Goal: Task Accomplishment & Management: Manage account settings

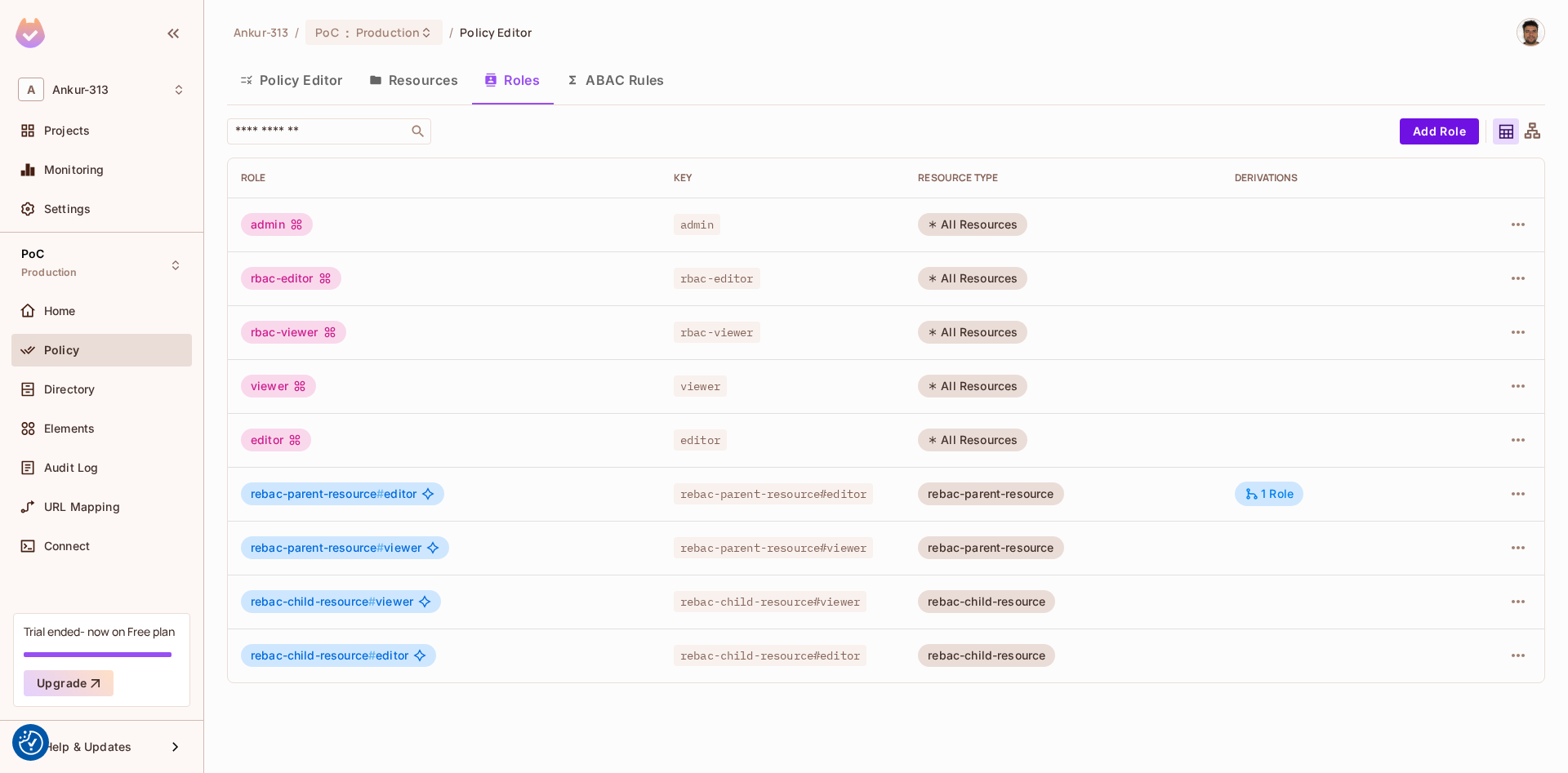
click at [398, 81] on button "Resources" at bounding box center [413, 80] width 115 height 41
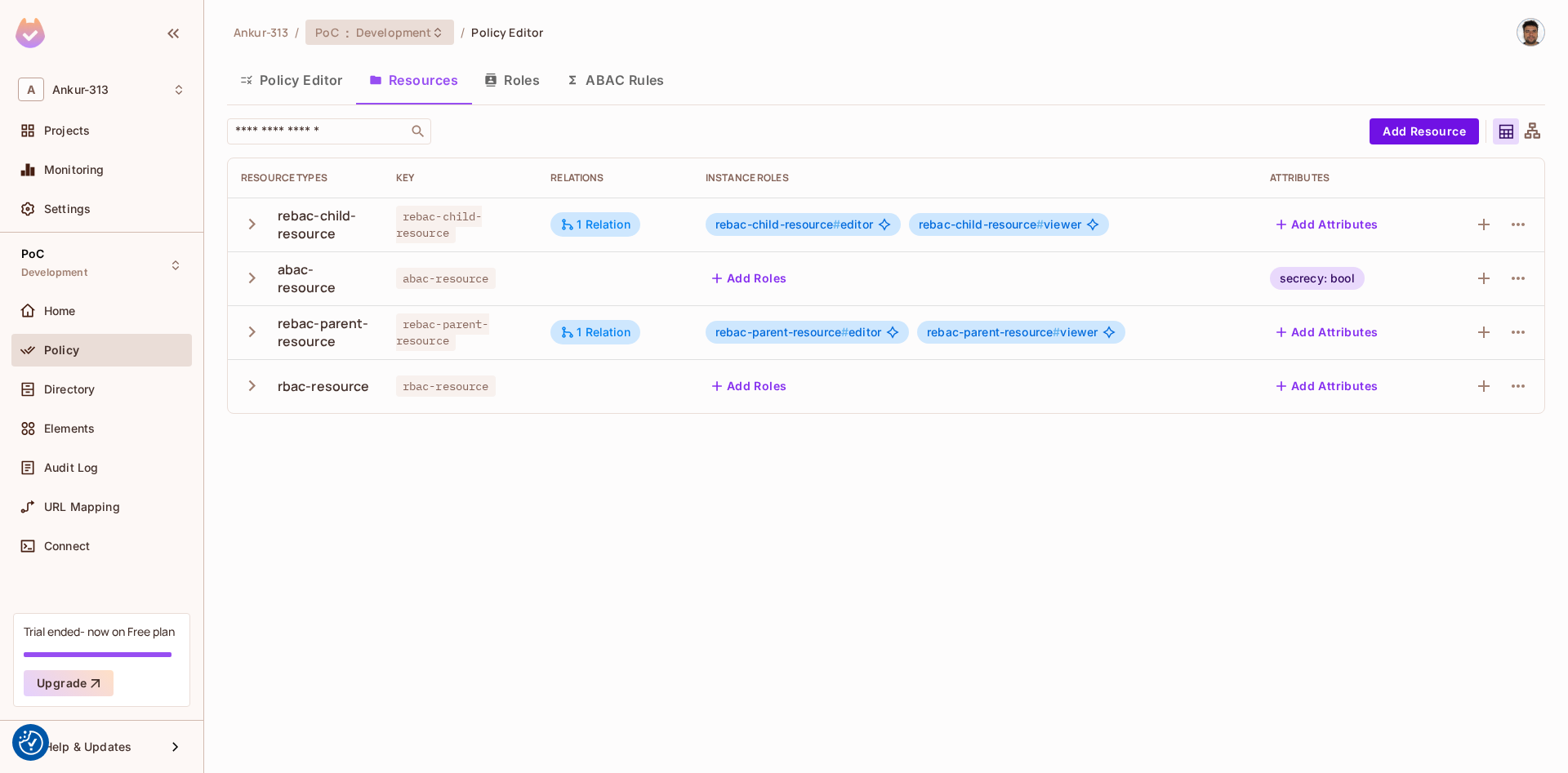
click at [371, 30] on span "Development" at bounding box center [393, 33] width 75 height 16
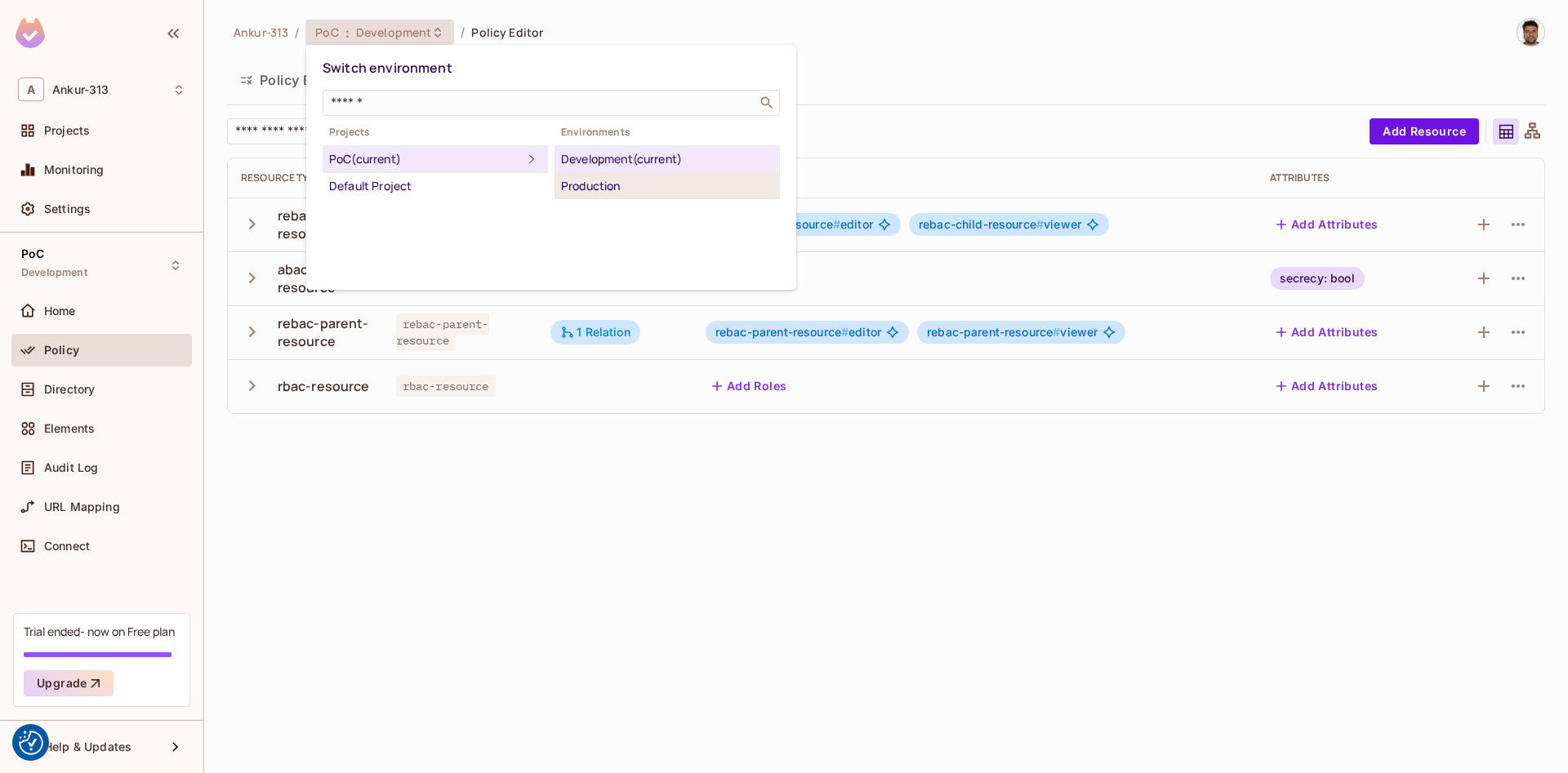
click at [587, 187] on div "Production" at bounding box center [667, 186] width 212 height 20
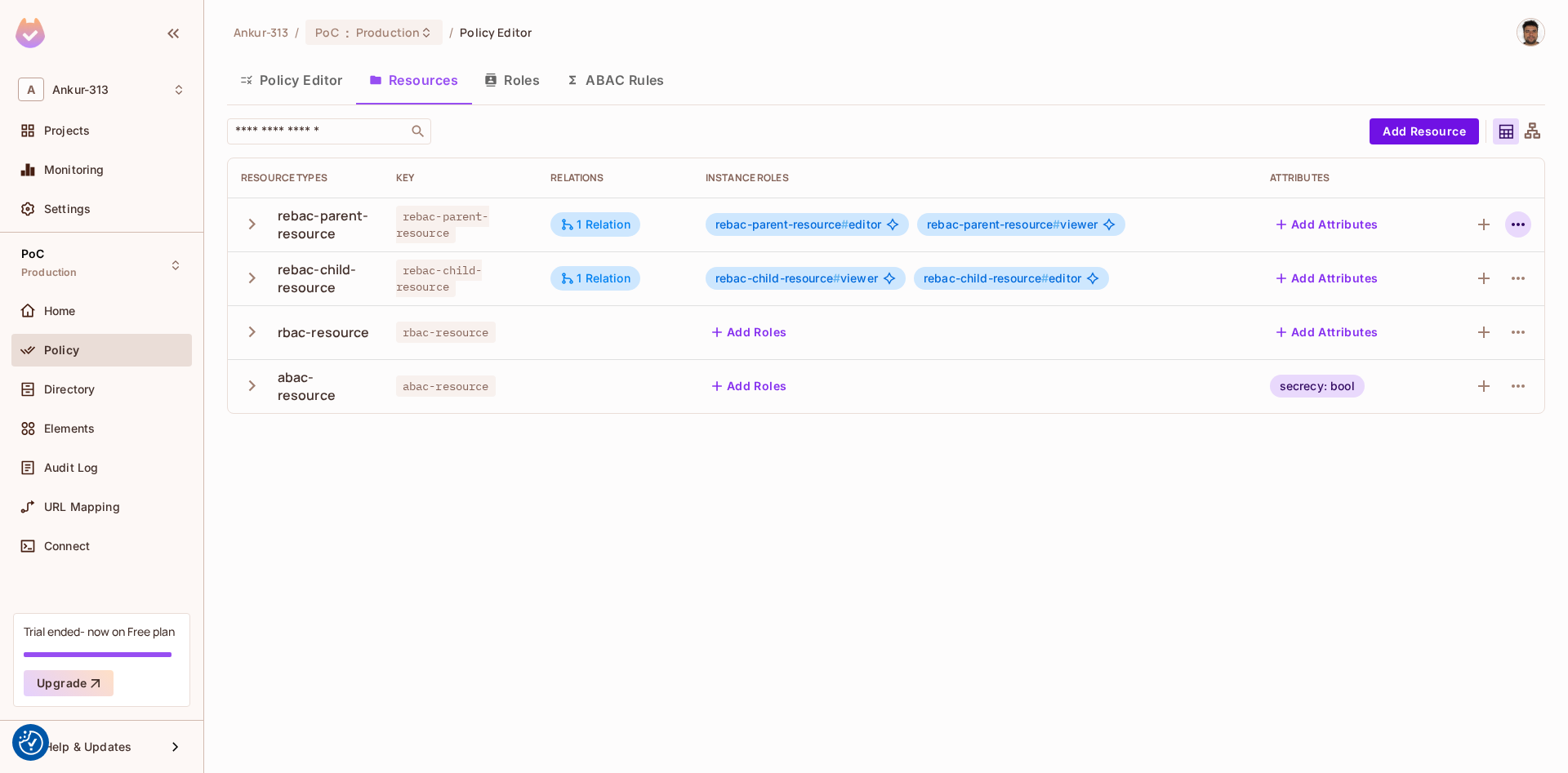
click at [1512, 221] on icon "button" at bounding box center [1518, 225] width 20 height 20
click at [1409, 294] on div "Edit Resource" at bounding box center [1416, 289] width 77 height 16
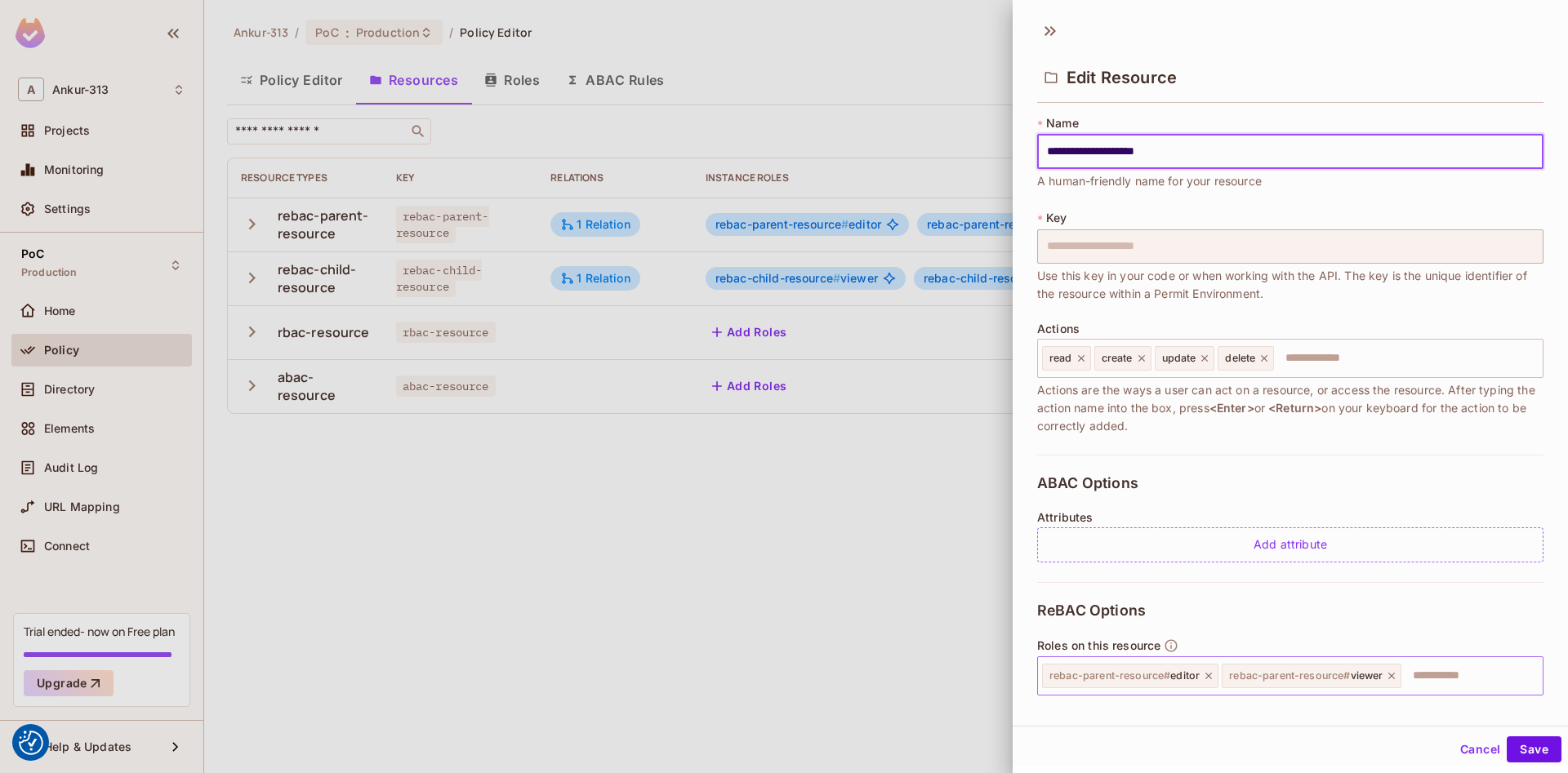
scroll to position [172, 0]
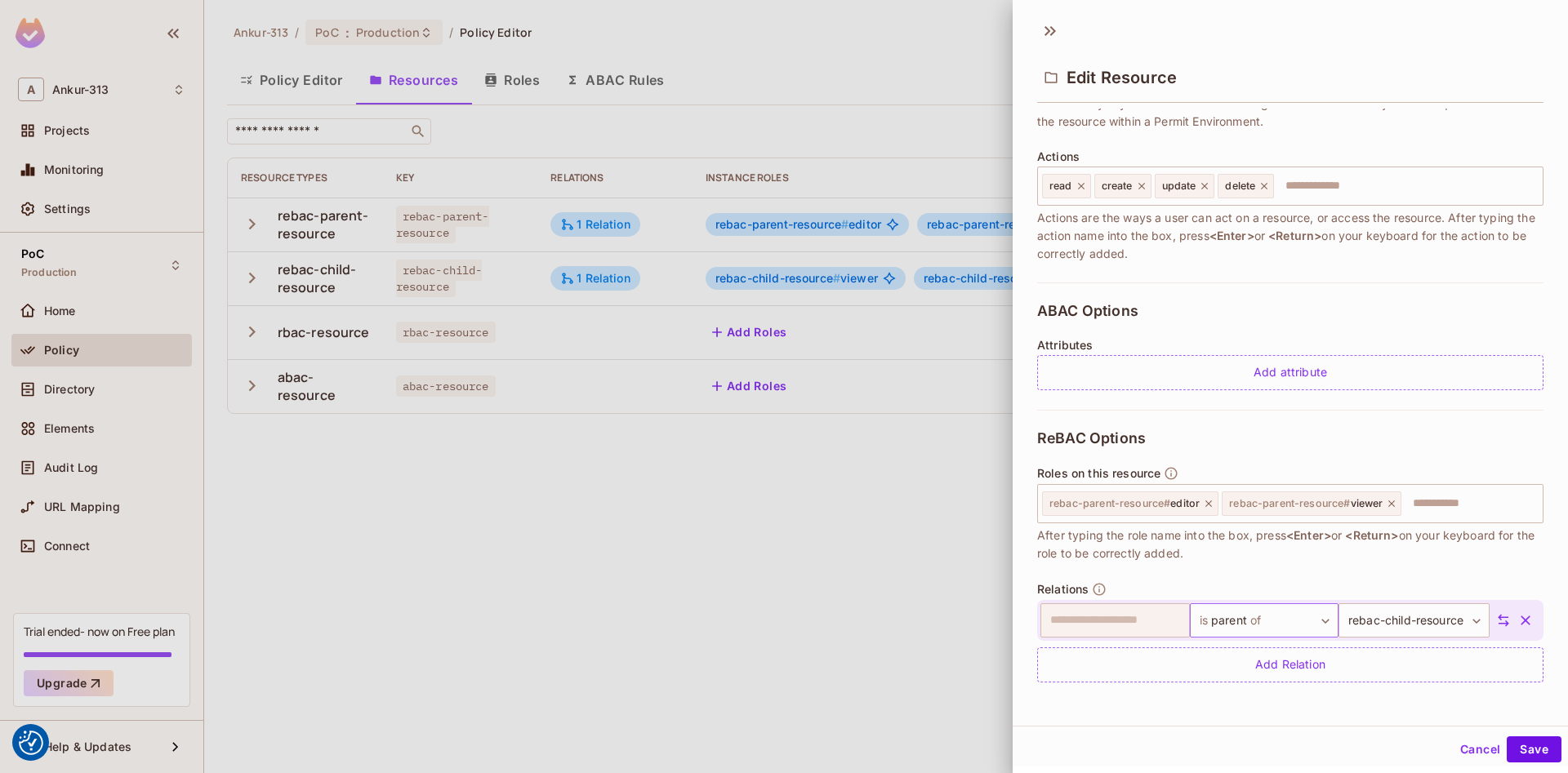
click at [1265, 621] on body "We use cookies to enhance your browsing experience, serve personalized ads or c…" at bounding box center [784, 386] width 1568 height 773
click at [1228, 702] on li "is owner of" at bounding box center [1248, 695] width 150 height 29
click at [1376, 624] on body "We use cookies to enhance your browsing experience, serve personalized ads or c…" at bounding box center [784, 386] width 1568 height 773
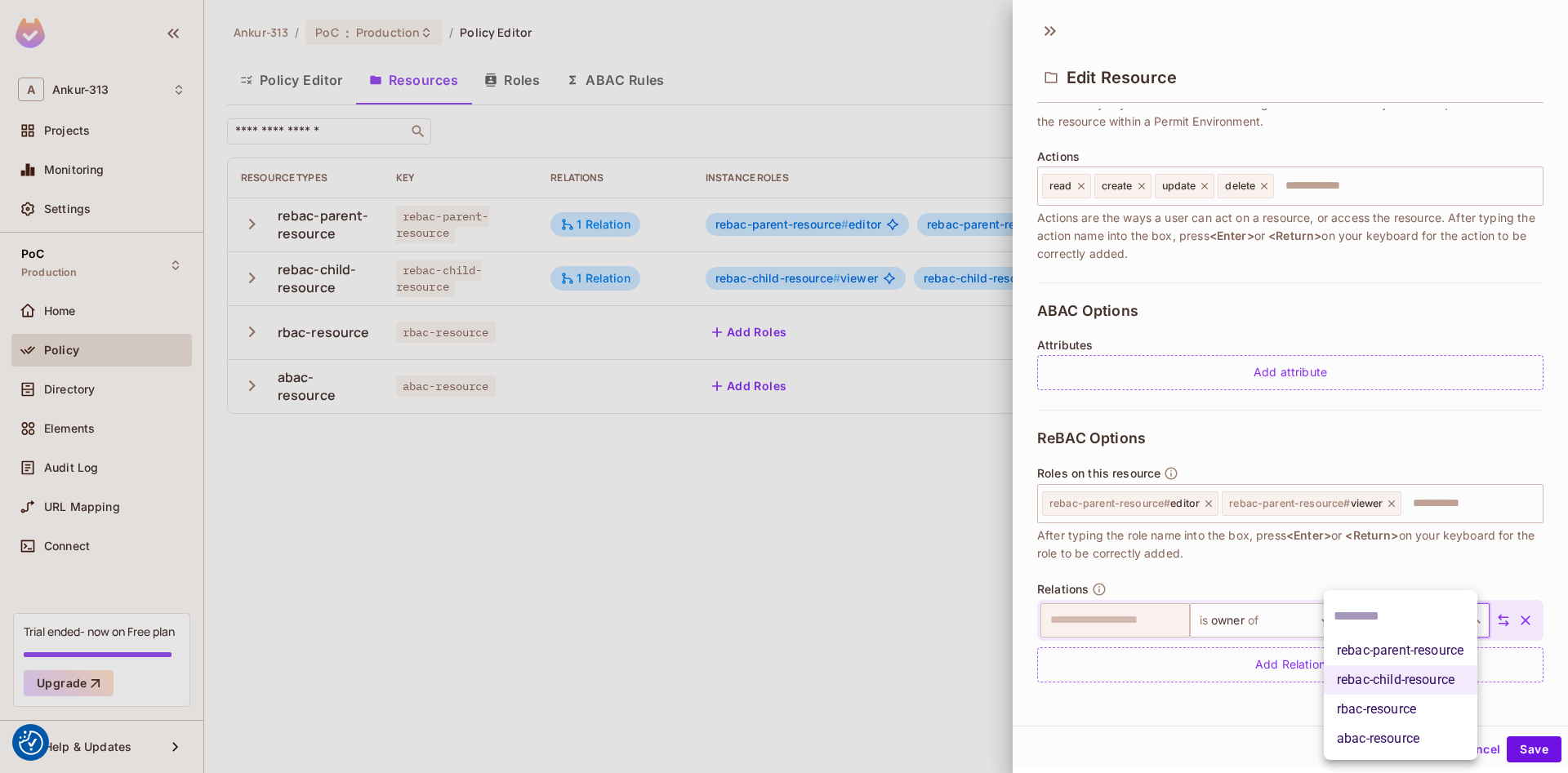
click at [1366, 552] on div at bounding box center [784, 386] width 1568 height 773
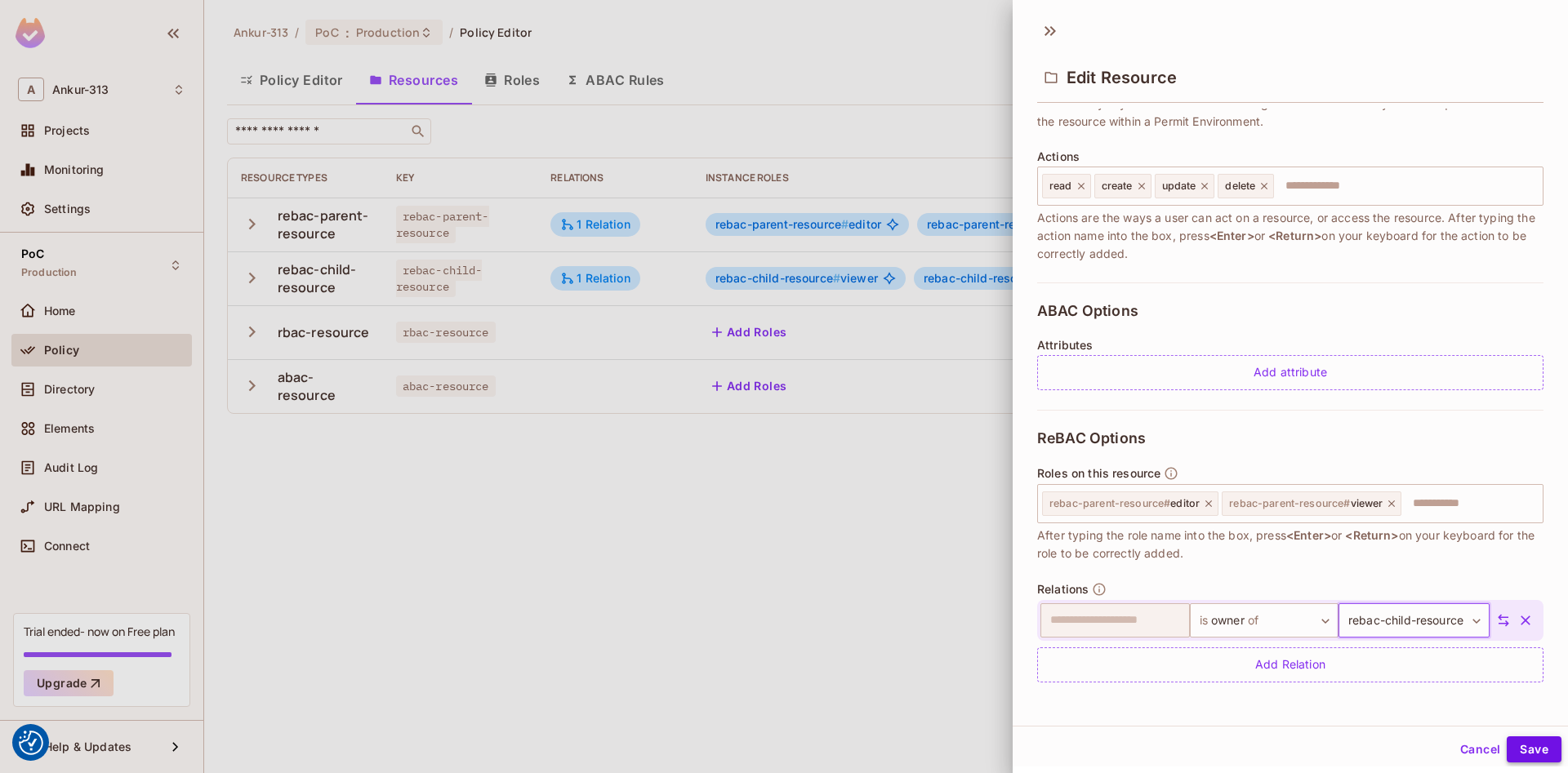
click at [1534, 751] on button "Save" at bounding box center [1534, 750] width 55 height 26
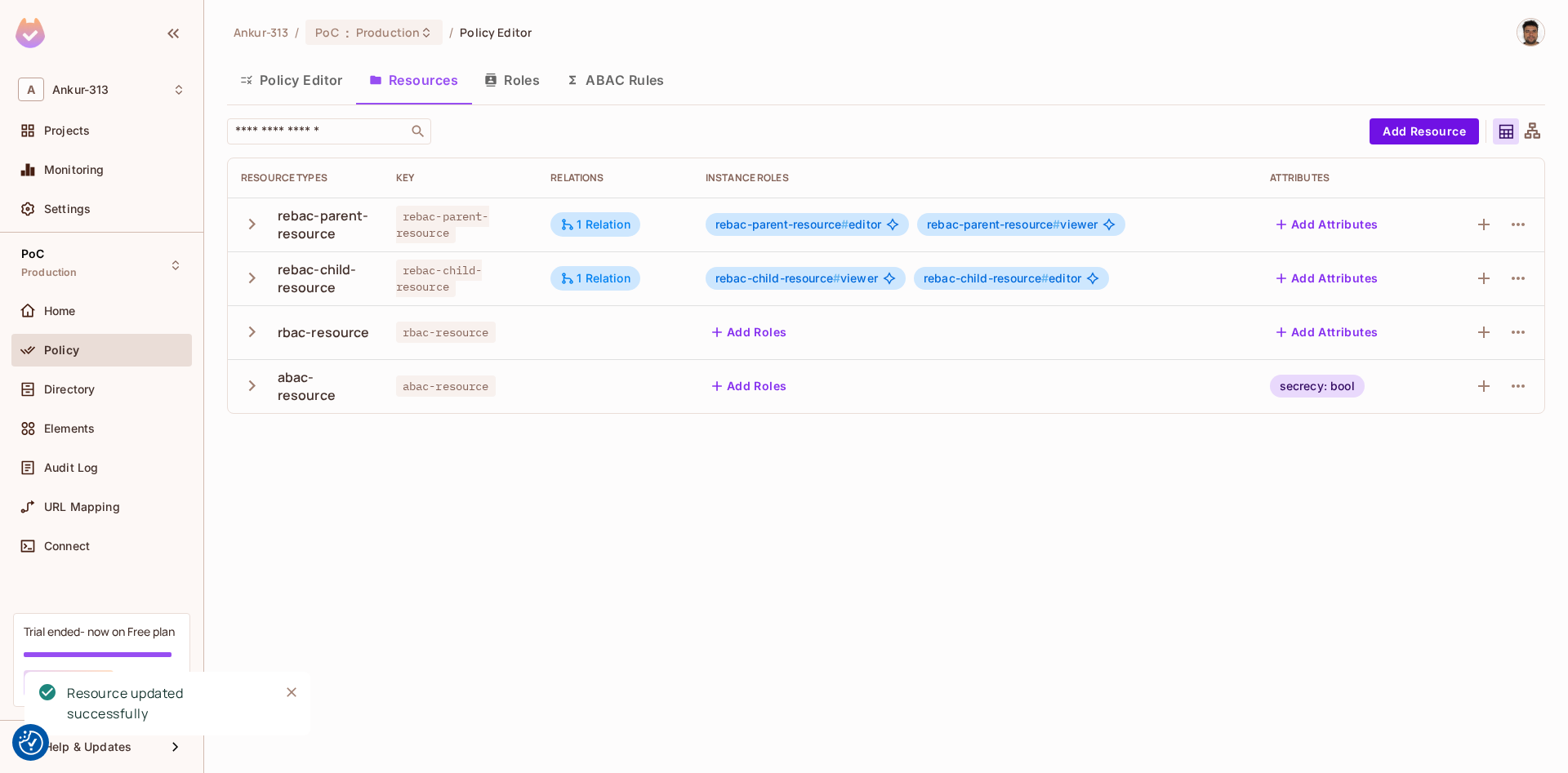
click at [695, 542] on div "Ankur-313 / PoC : Production / Policy Editor Policy Editor Resources Roles ABAC…" at bounding box center [886, 386] width 1364 height 773
click at [677, 535] on div "Ankur-313 / PoC : Production / Policy Editor Policy Editor Resources Roles ABAC…" at bounding box center [886, 386] width 1364 height 773
click at [585, 230] on div "1 Relation" at bounding box center [595, 224] width 70 height 15
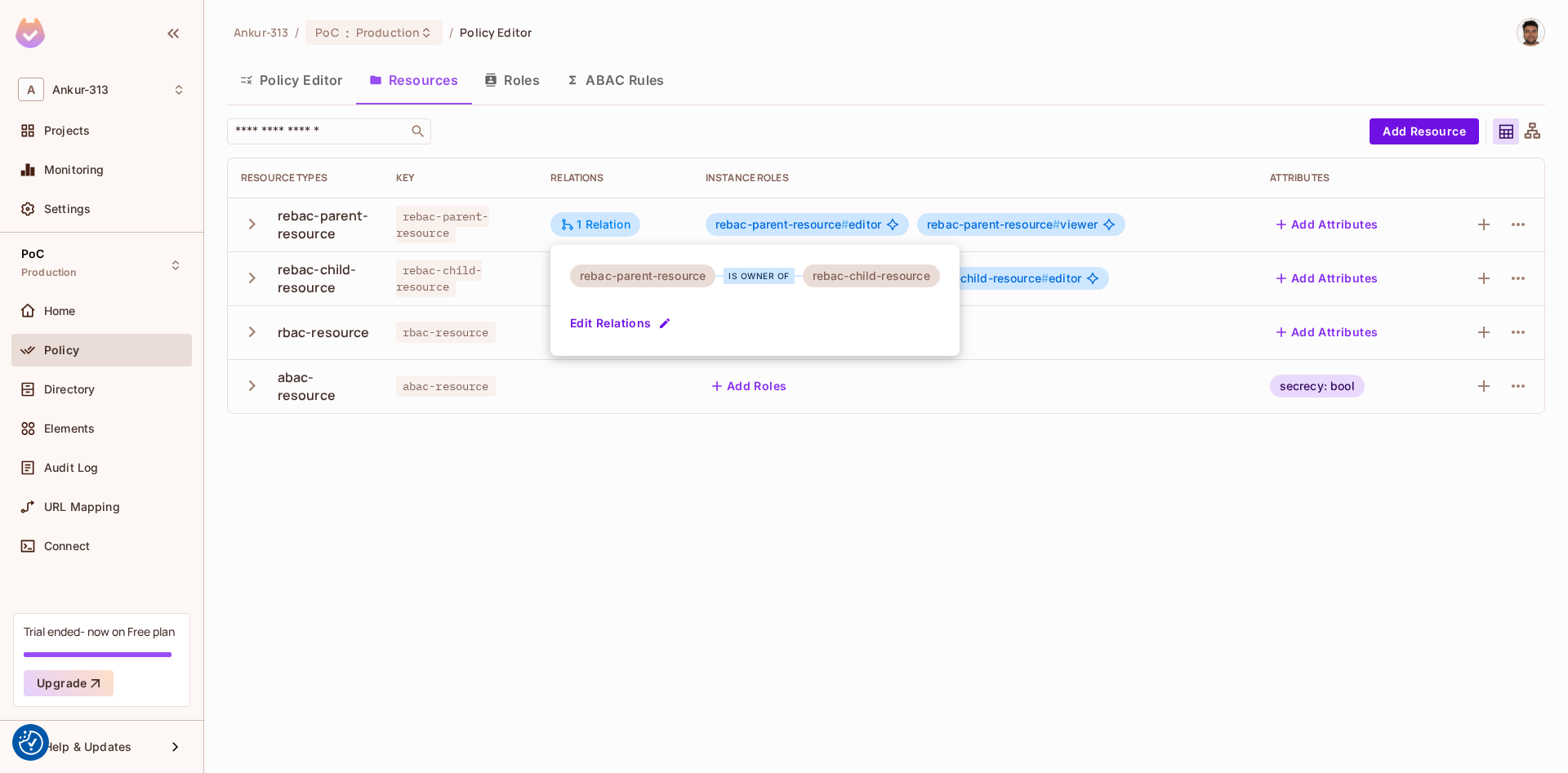
drag, startPoint x: 1104, startPoint y: 480, endPoint x: 1415, endPoint y: 244, distance: 389.9
click at [1105, 480] on div at bounding box center [784, 386] width 1568 height 773
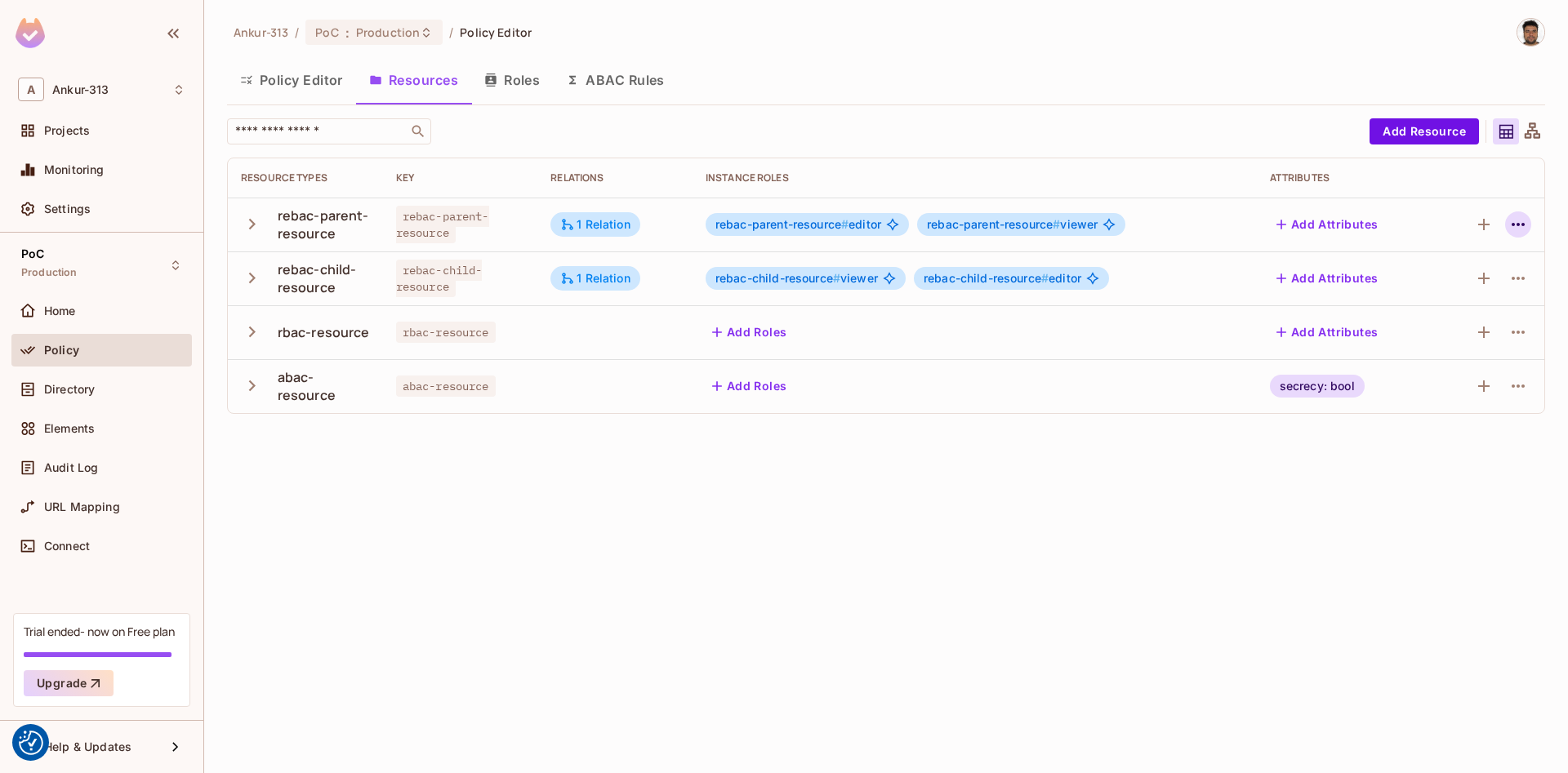
click at [1520, 221] on icon "button" at bounding box center [1518, 225] width 20 height 20
click at [1411, 292] on div "Edit Resource" at bounding box center [1416, 289] width 77 height 16
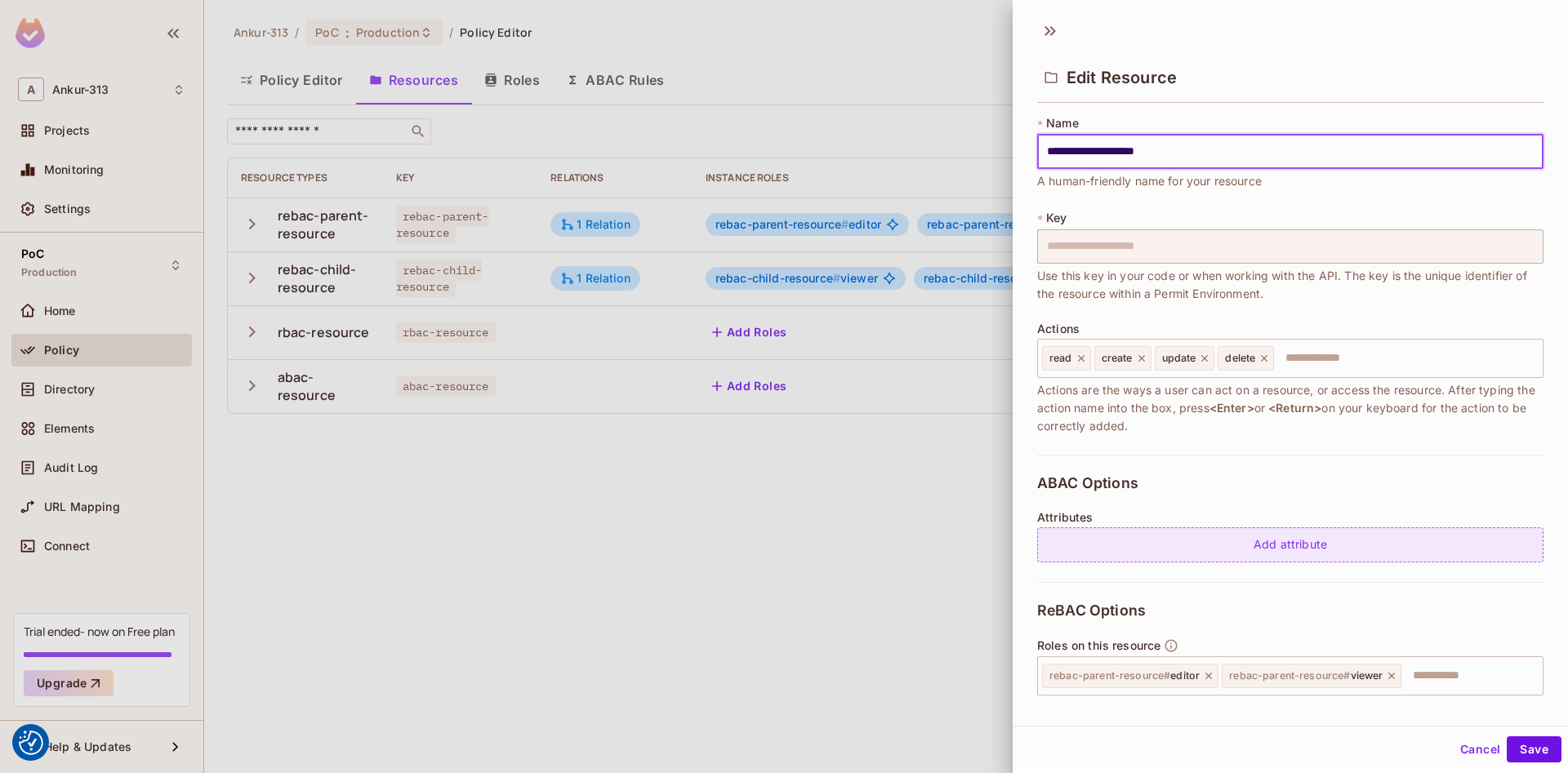
scroll to position [172, 0]
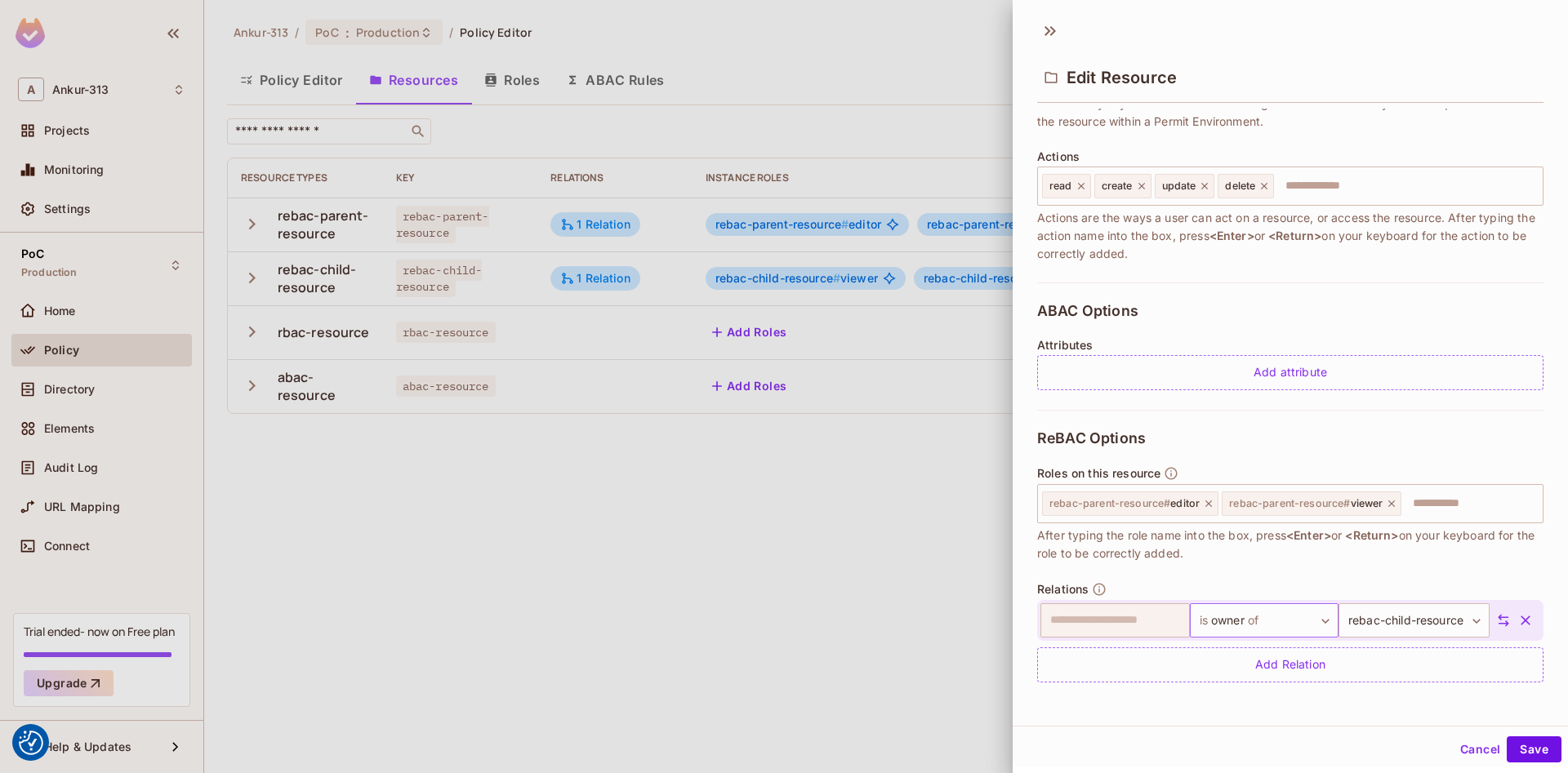
click at [1260, 629] on body "We use cookies to enhance your browsing experience, serve personalized ads or c…" at bounding box center [784, 386] width 1568 height 773
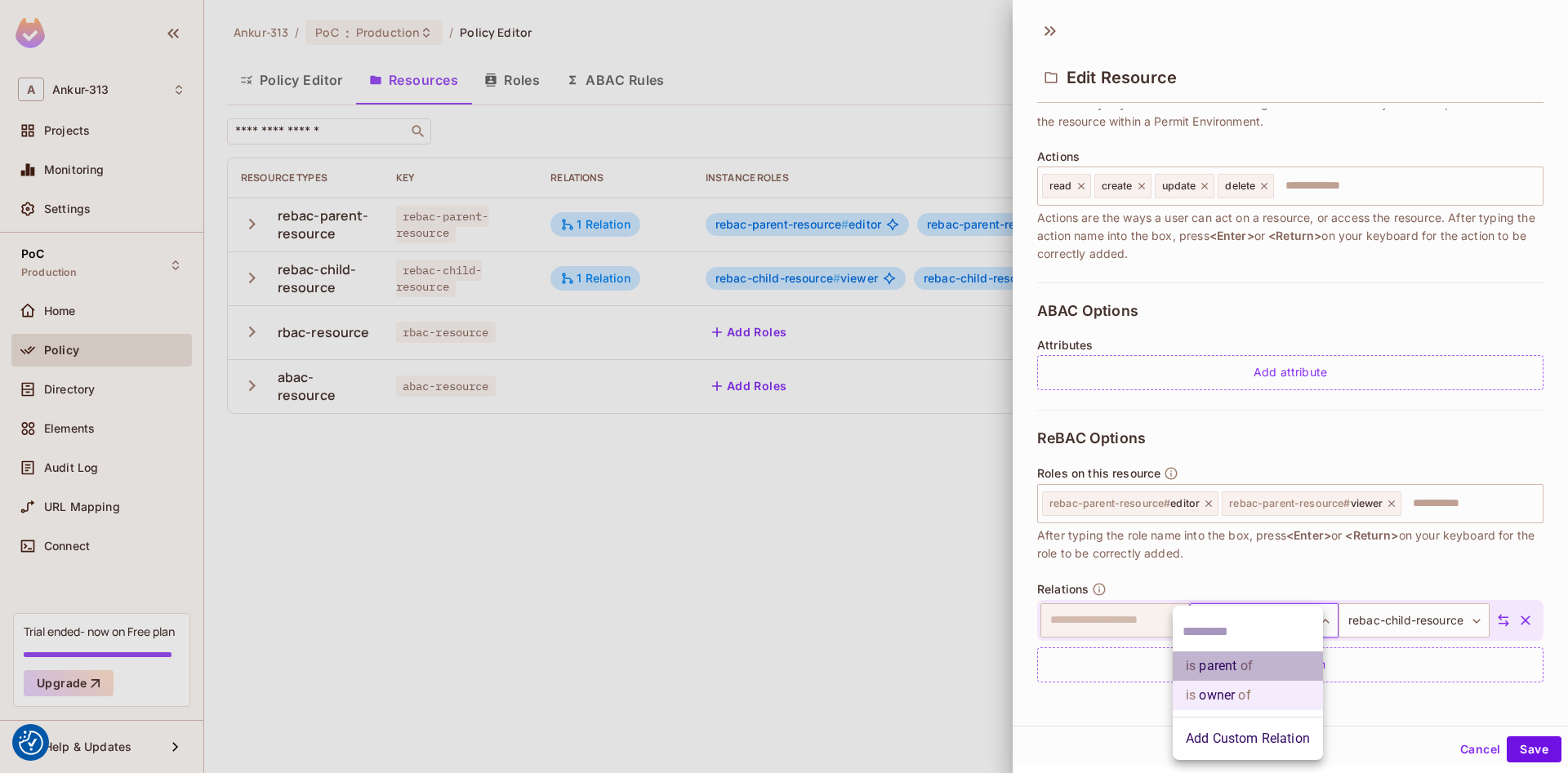
click at [1228, 672] on li "is parent of" at bounding box center [1248, 666] width 150 height 29
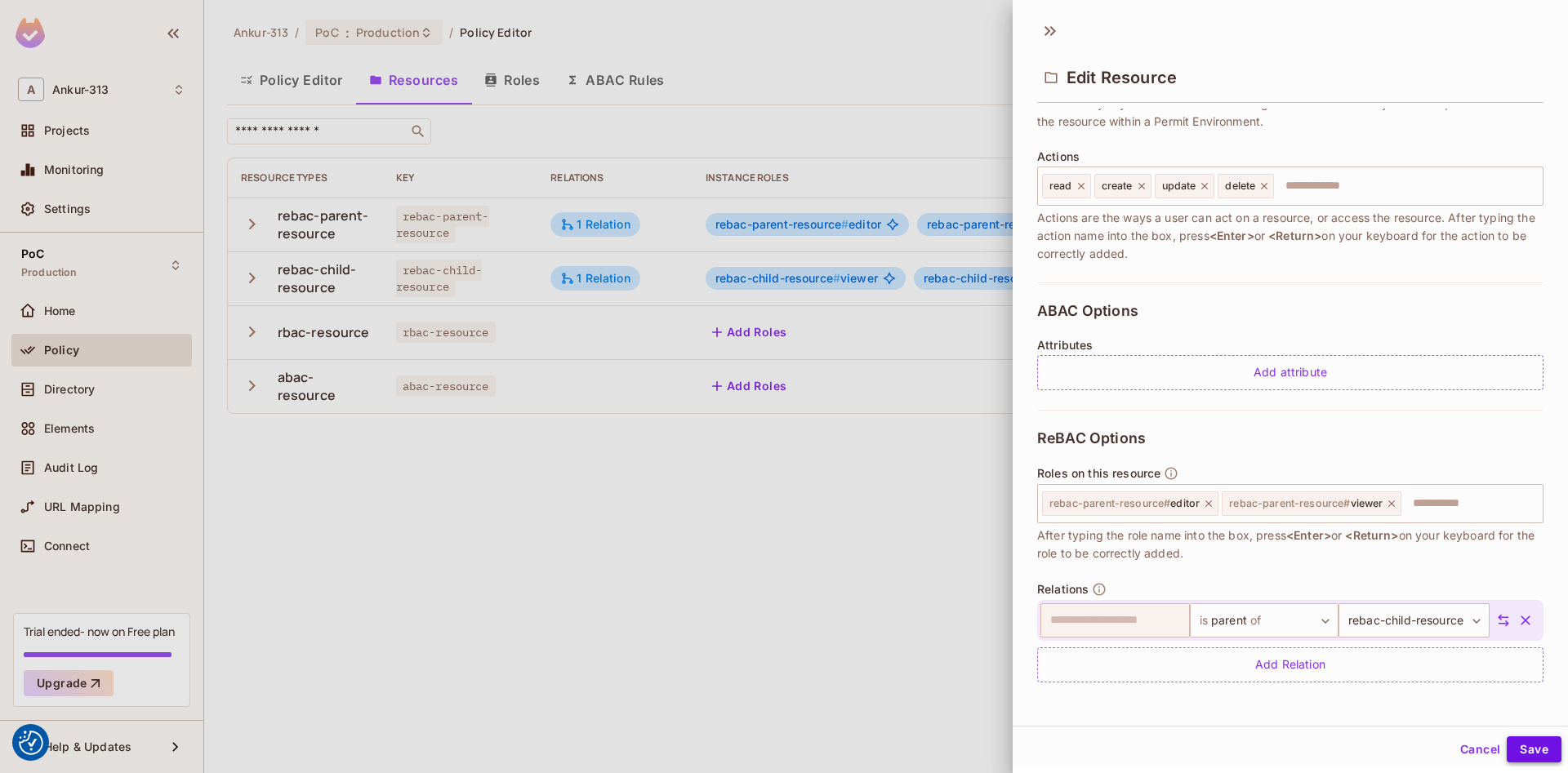
click at [1521, 746] on button "Save" at bounding box center [1534, 750] width 55 height 26
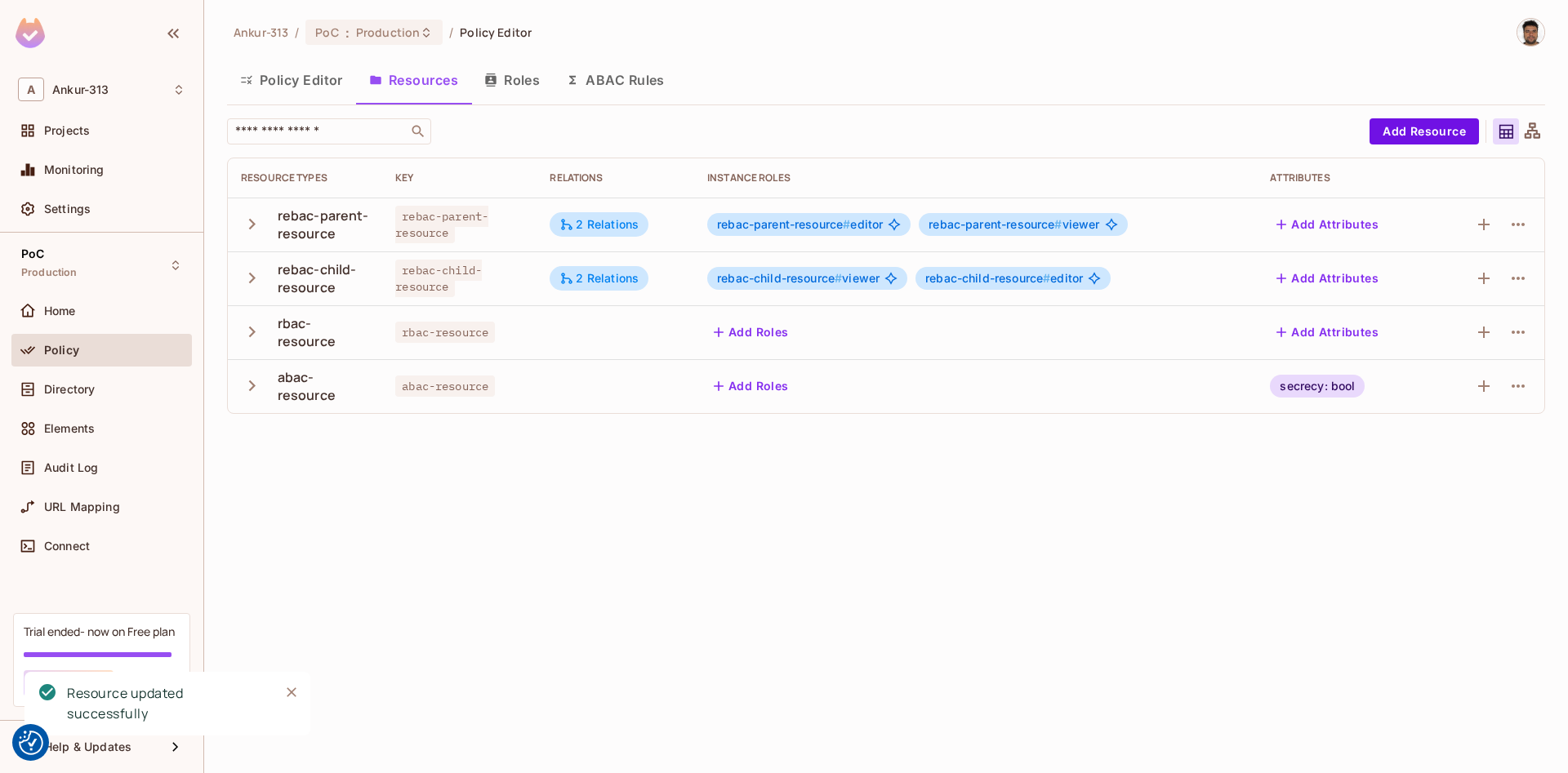
click at [664, 594] on div "Ankur-313 / PoC : Production / Policy Editor Policy Editor Resources Roles ABAC…" at bounding box center [886, 386] width 1364 height 773
click at [582, 222] on div "1 Relation" at bounding box center [595, 224] width 70 height 15
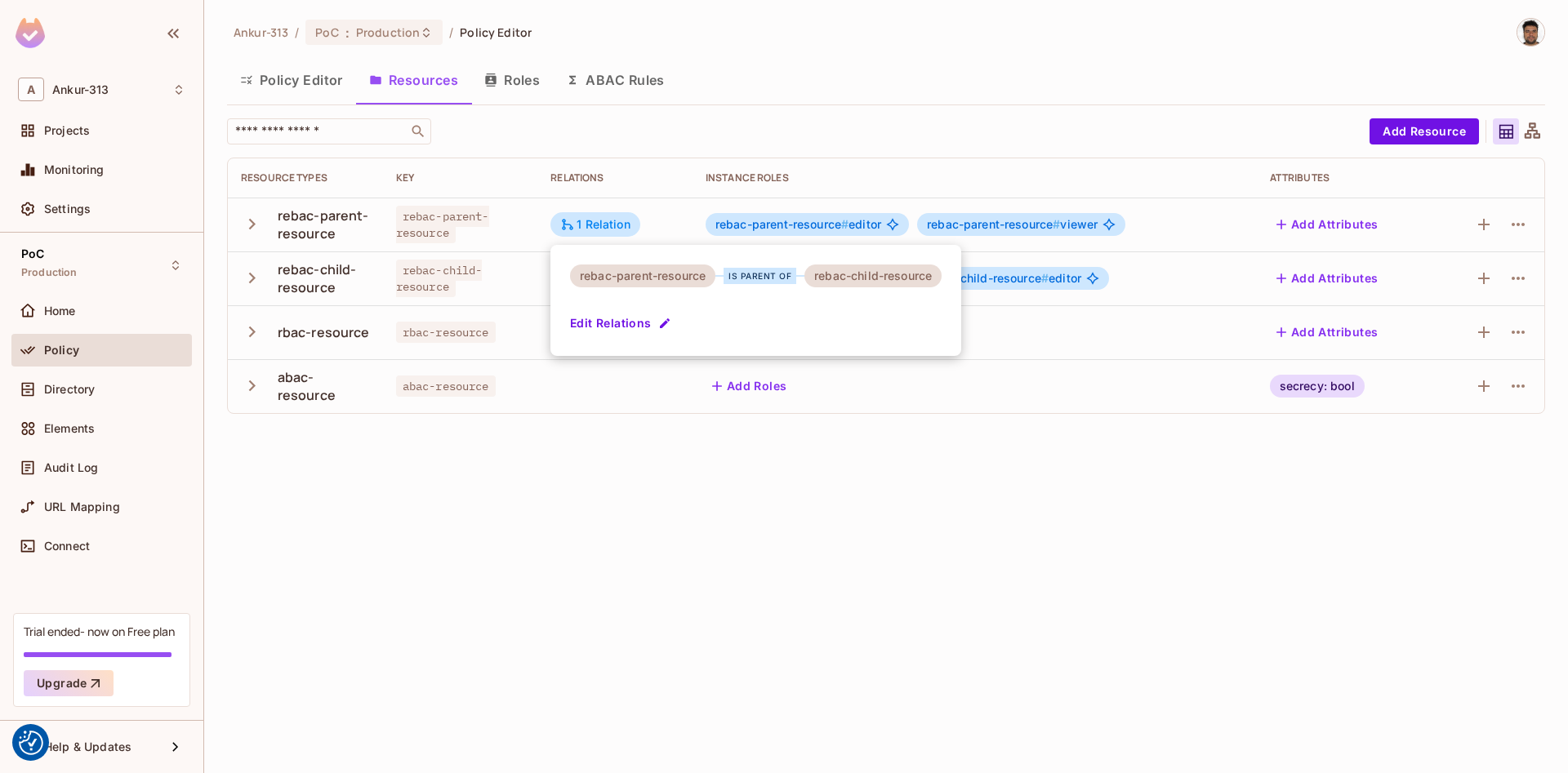
click at [943, 568] on div at bounding box center [784, 386] width 1568 height 773
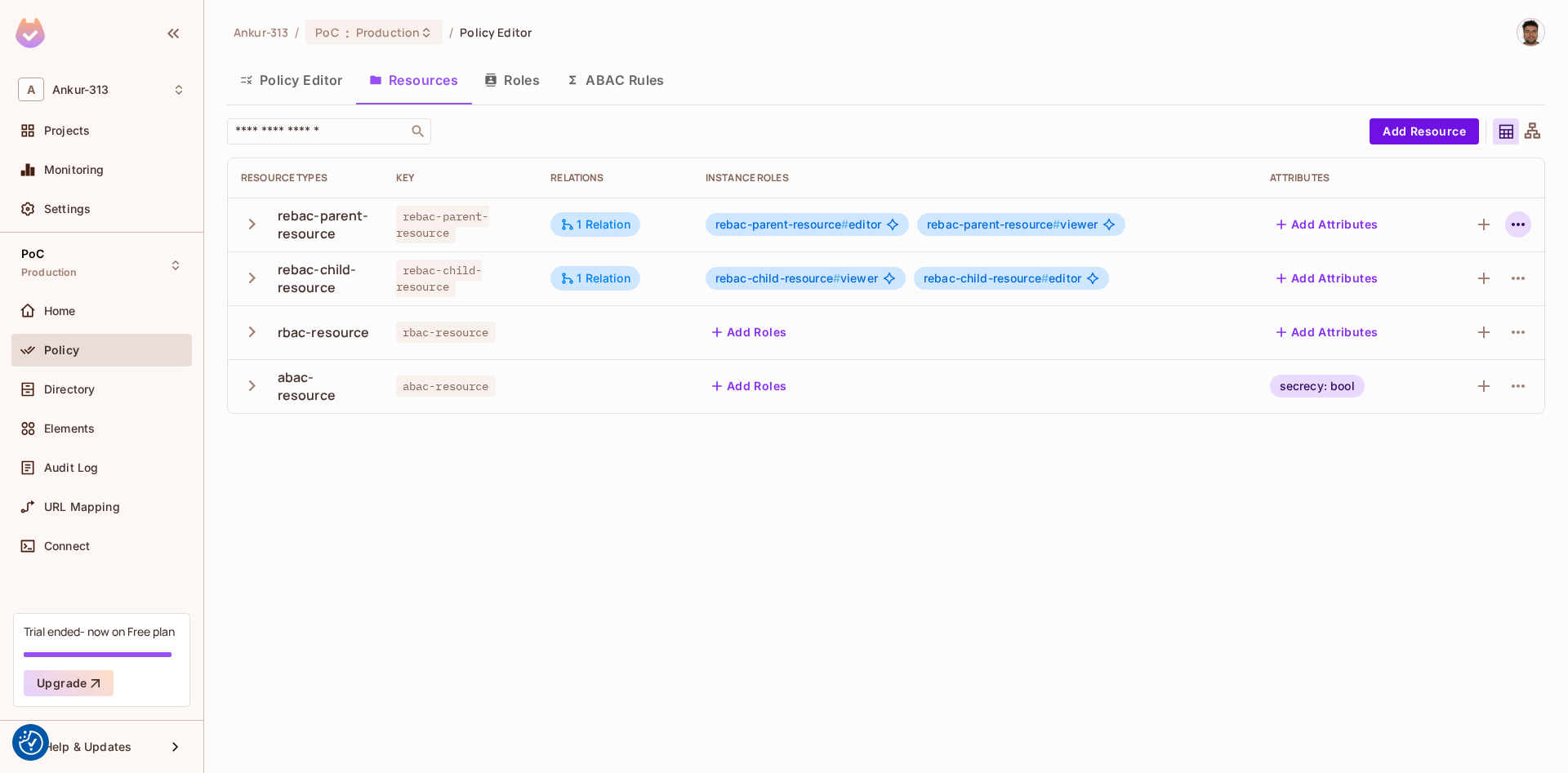
click at [1517, 225] on icon "button" at bounding box center [1518, 224] width 13 height 3
click at [1375, 290] on span "Edit Resource" at bounding box center [1416, 289] width 87 height 26
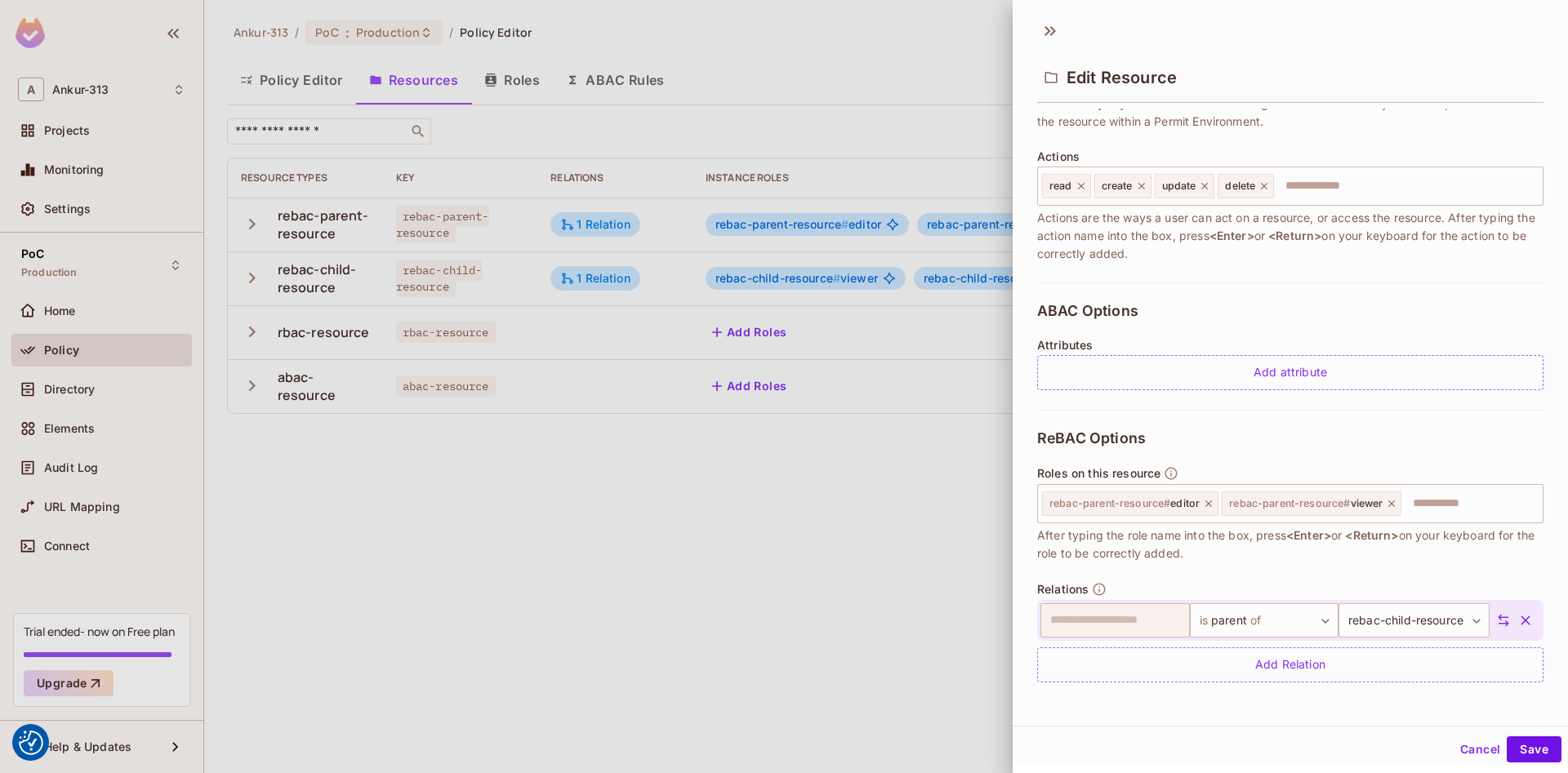
scroll to position [2, 0]
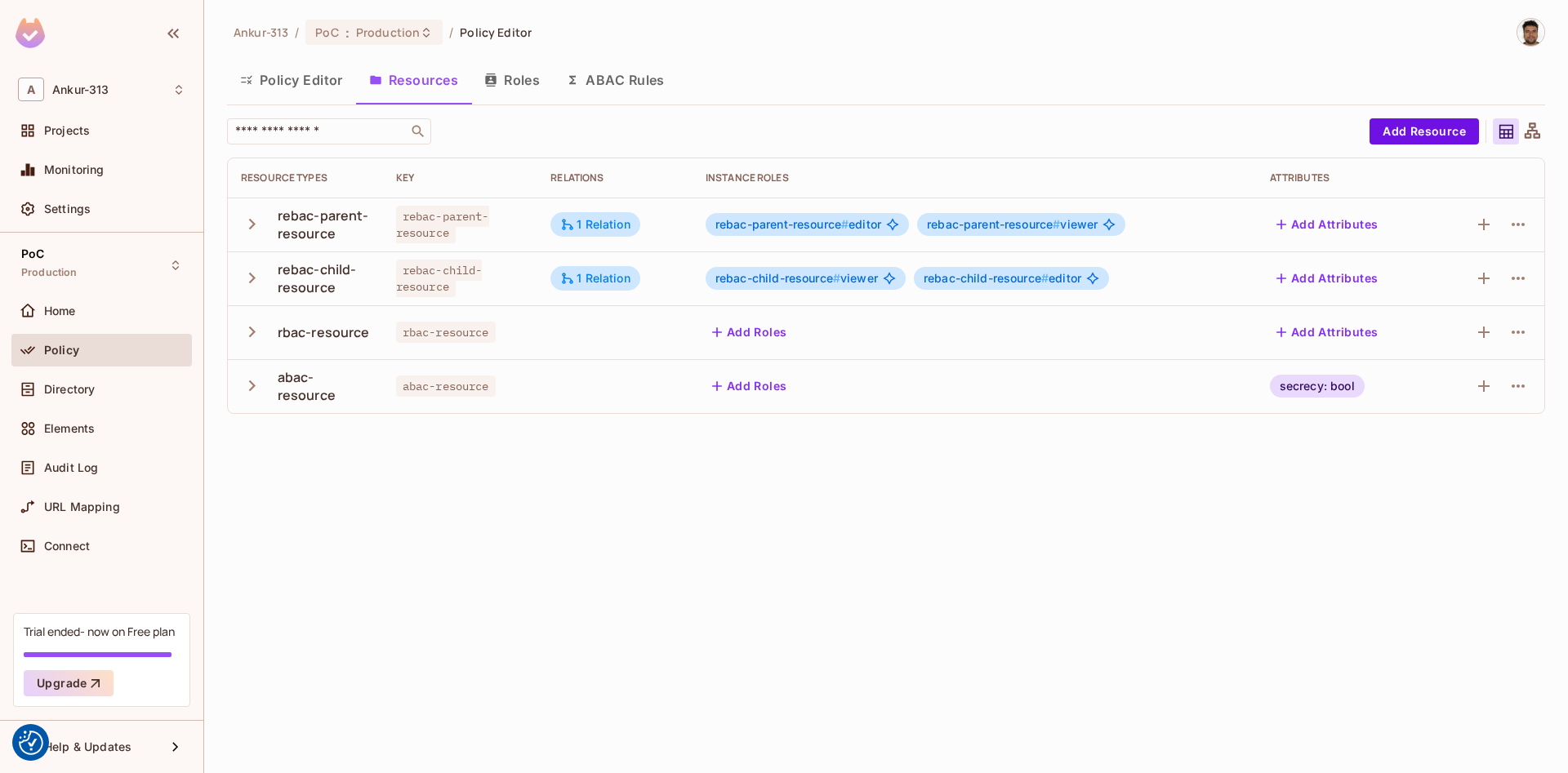
click at [759, 592] on div "Ankur-313 / PoC : Production / Policy Editor Policy Editor Resources Roles ABAC…" at bounding box center [886, 386] width 1364 height 773
click at [504, 80] on button "Roles" at bounding box center [512, 80] width 82 height 41
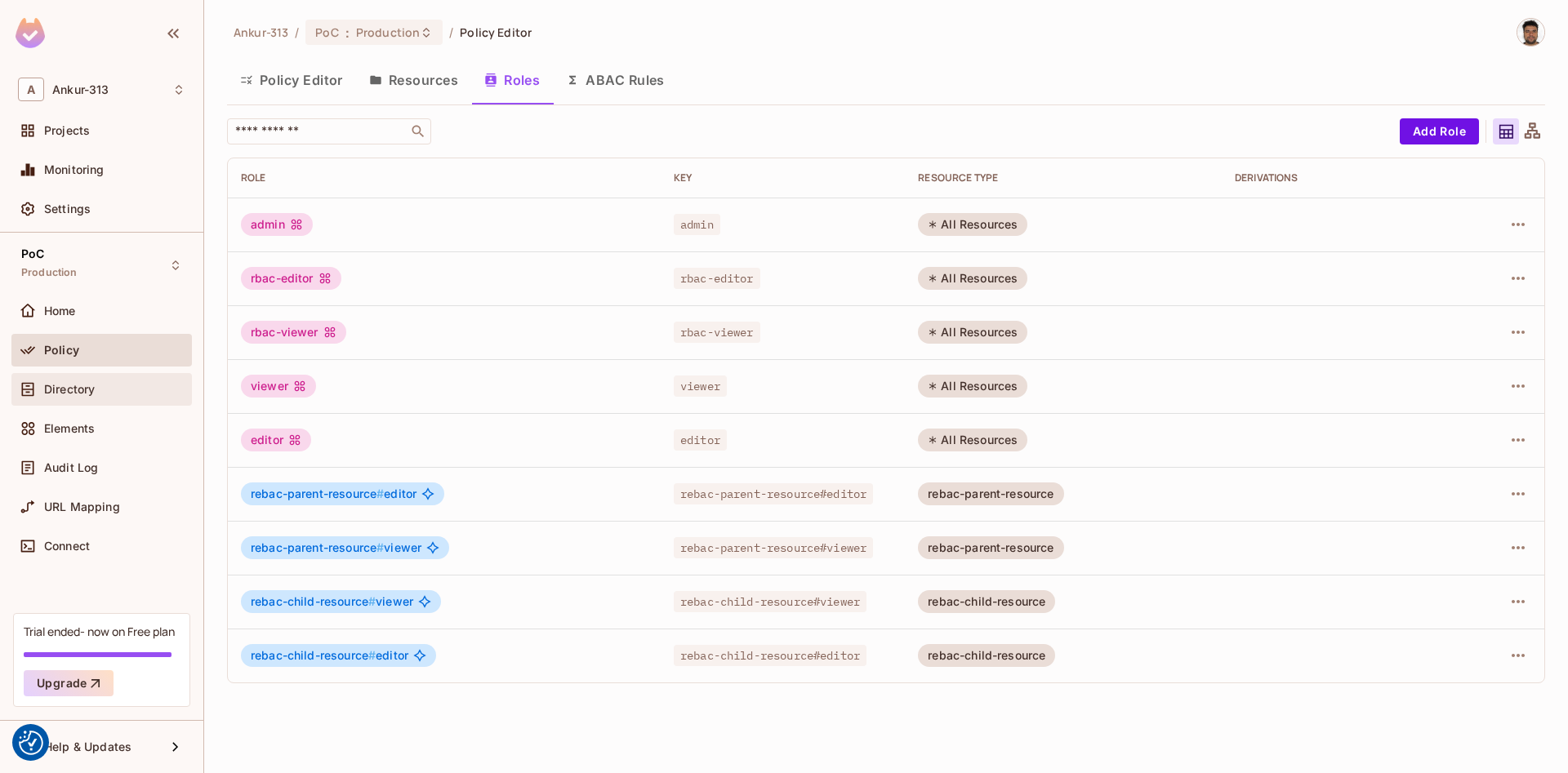
click at [56, 392] on span "Directory" at bounding box center [69, 389] width 51 height 13
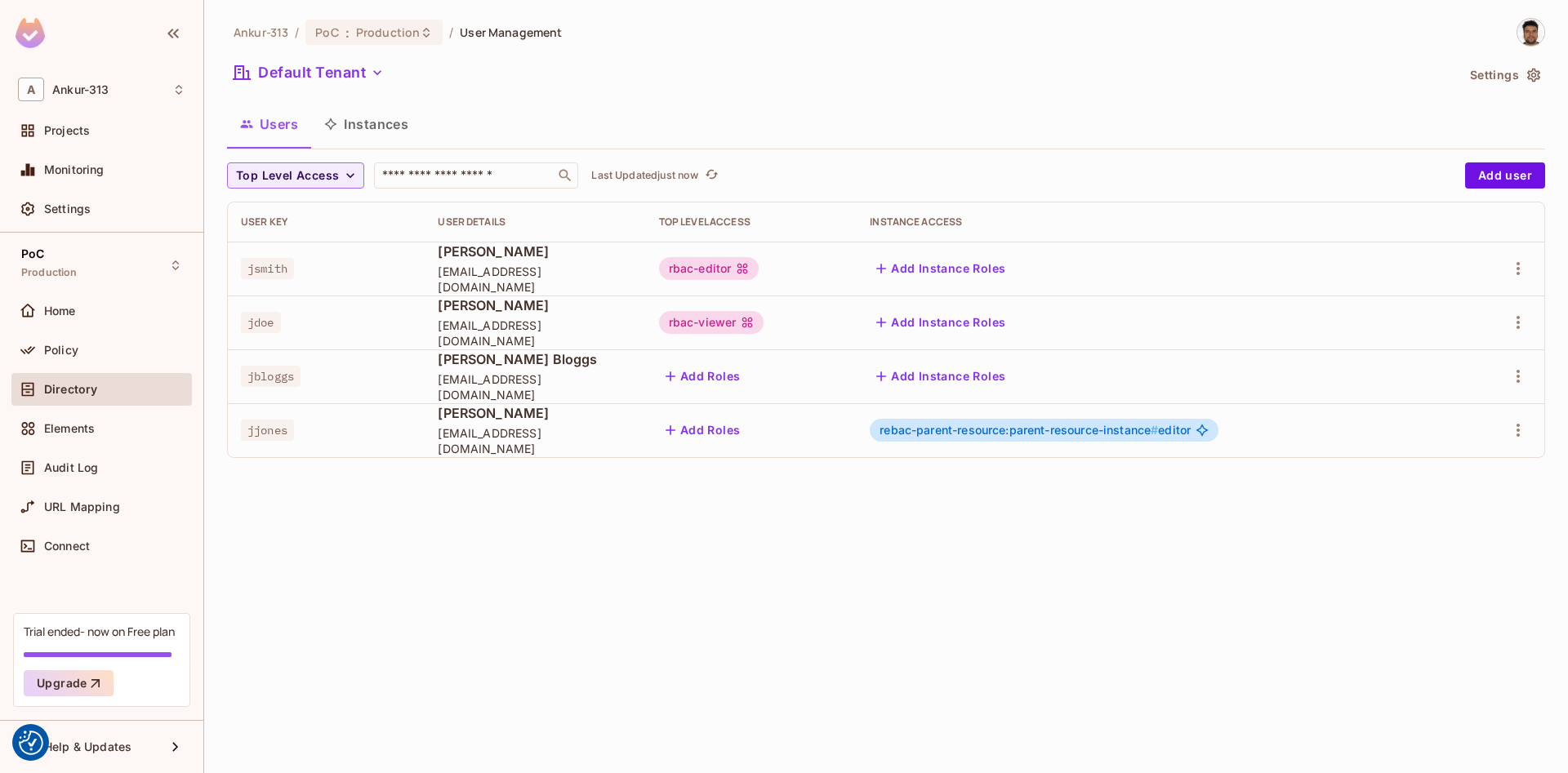
click at [368, 132] on button "Instances" at bounding box center [366, 124] width 110 height 41
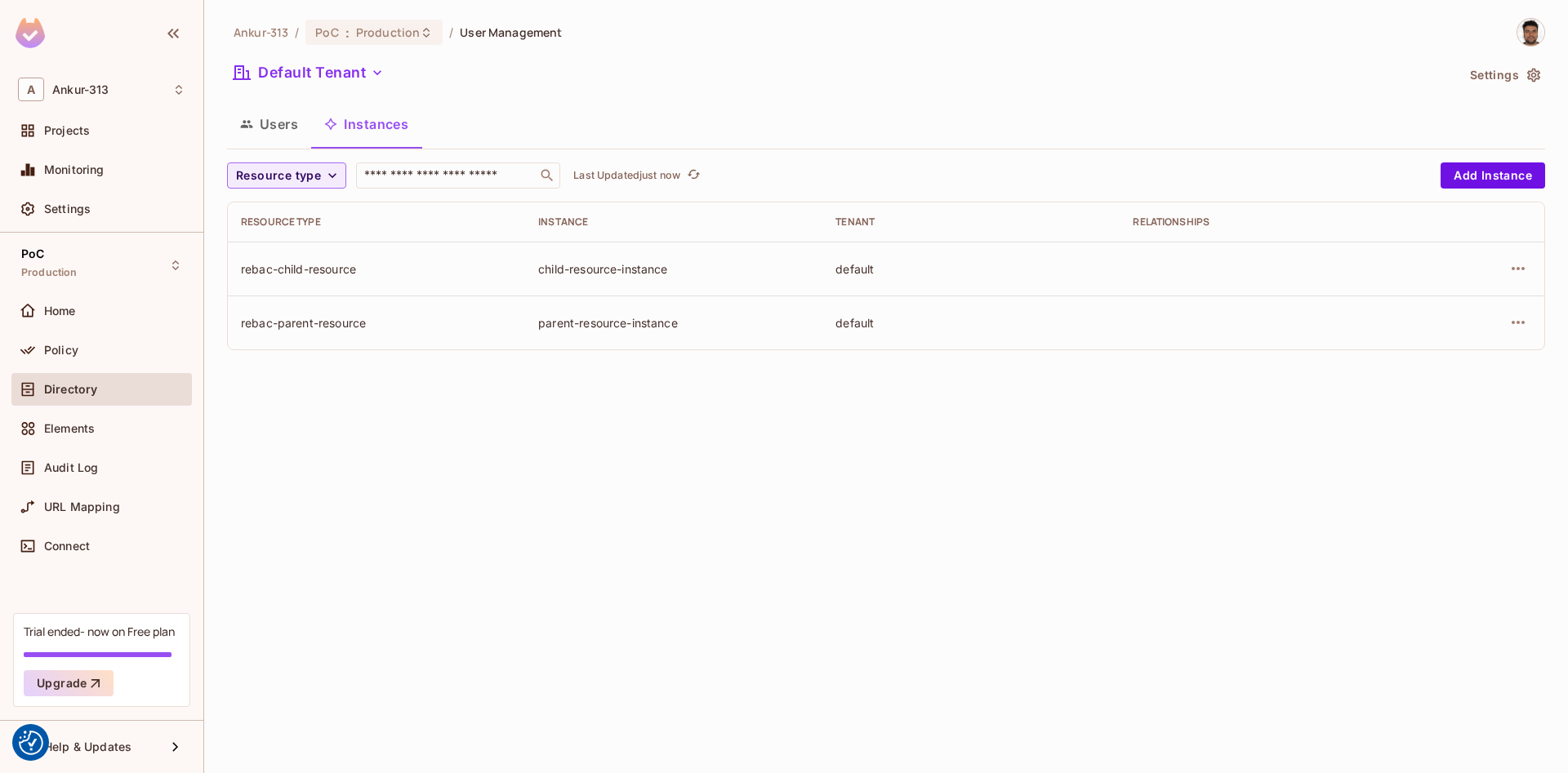
click at [267, 136] on button "Users" at bounding box center [269, 124] width 84 height 41
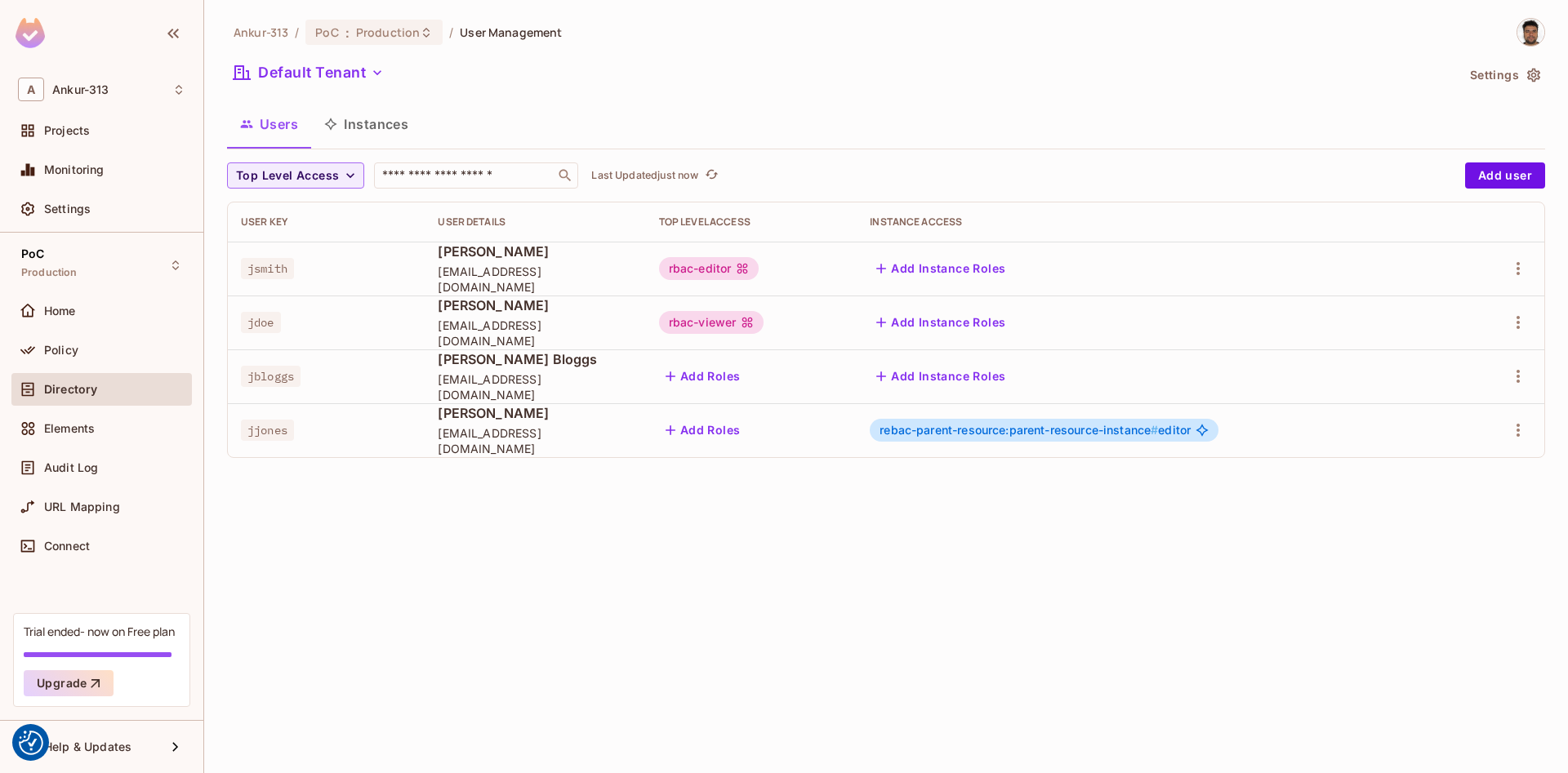
click at [379, 131] on button "Instances" at bounding box center [366, 124] width 110 height 41
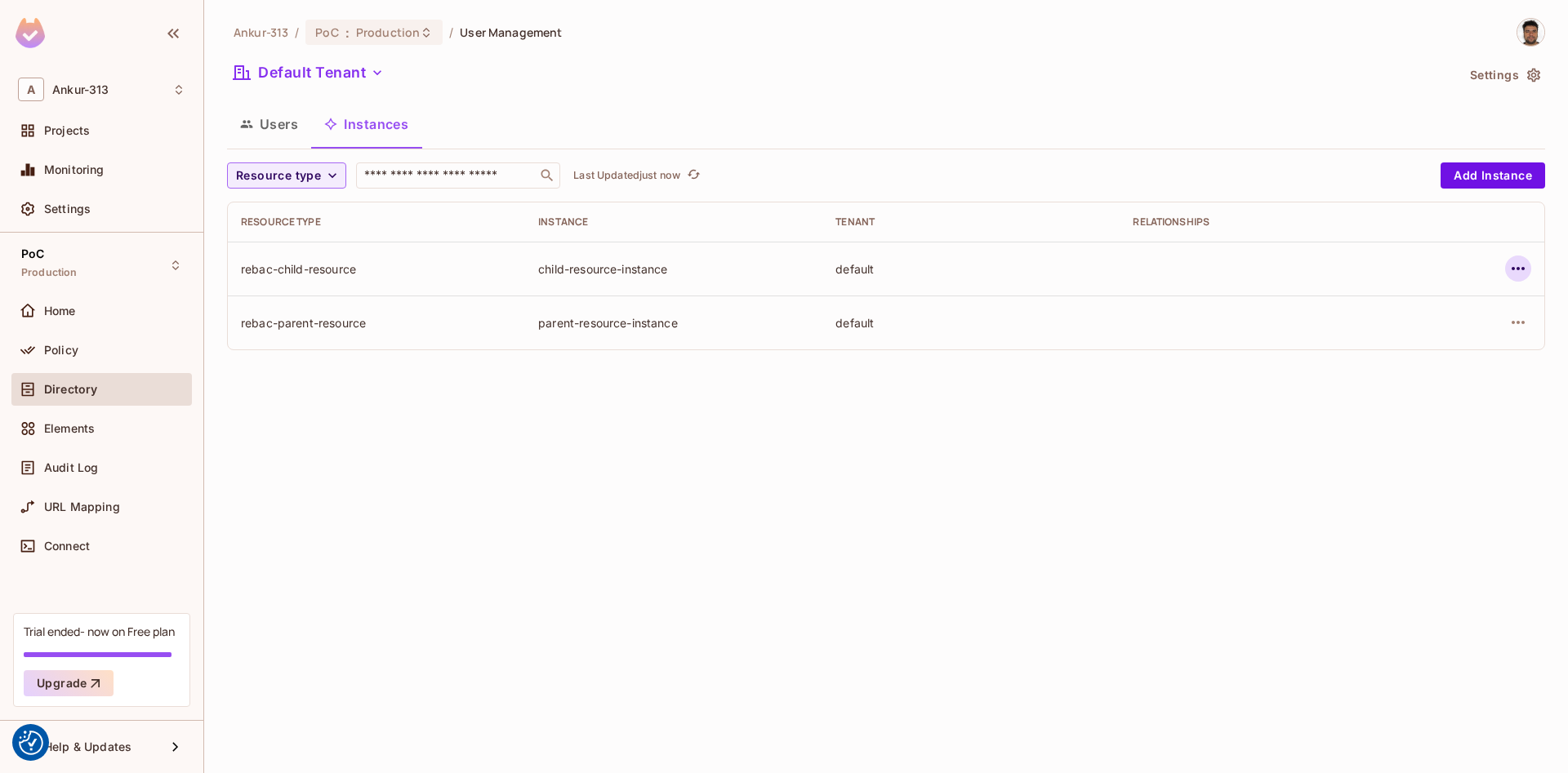
click at [1512, 265] on icon "button" at bounding box center [1518, 269] width 20 height 20
click at [1409, 339] on div "Edit Attributes" at bounding box center [1398, 342] width 81 height 16
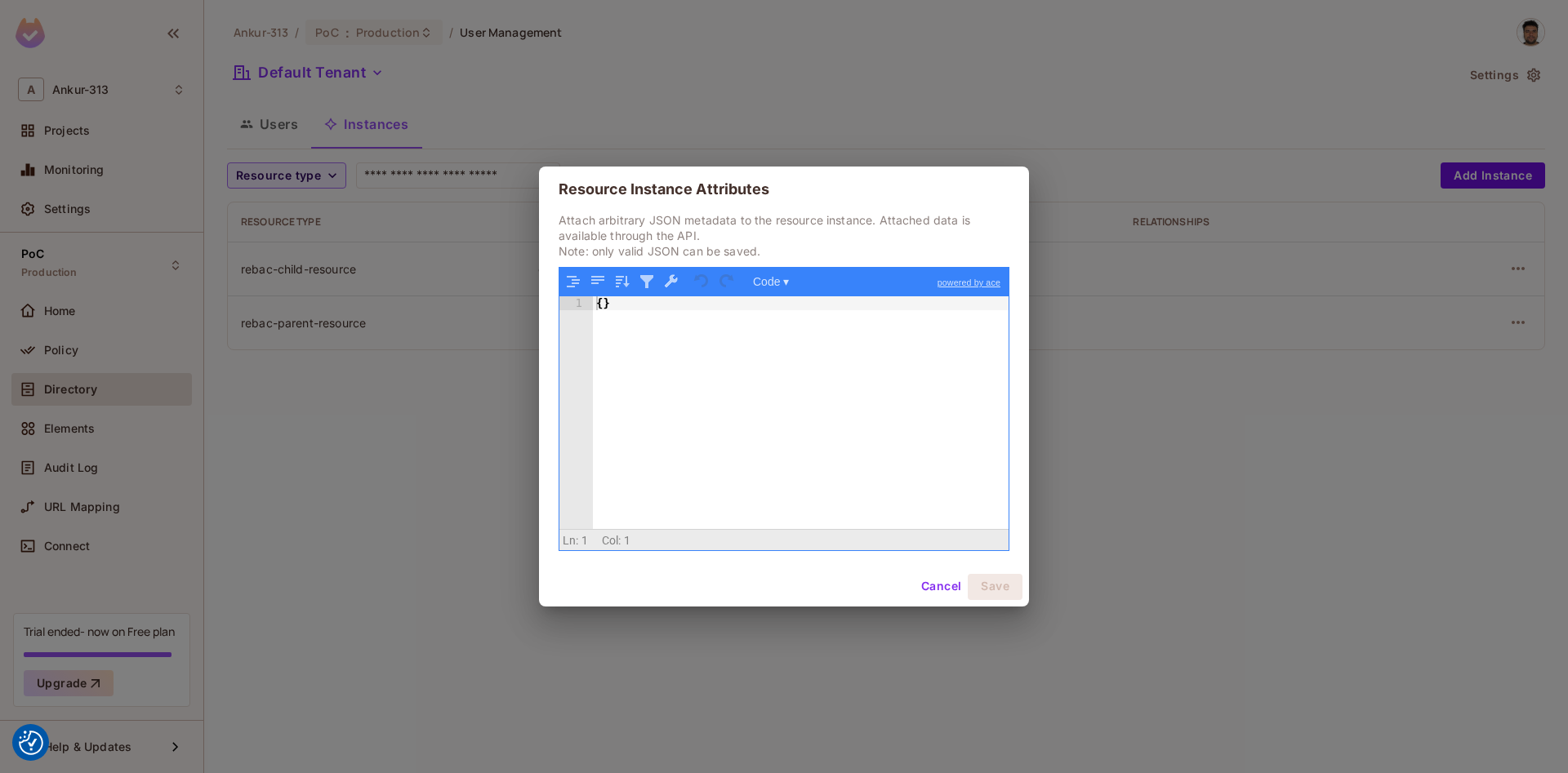
click at [938, 601] on div "Cancel Save" at bounding box center [784, 587] width 490 height 39
click at [939, 594] on button "Cancel" at bounding box center [941, 587] width 53 height 26
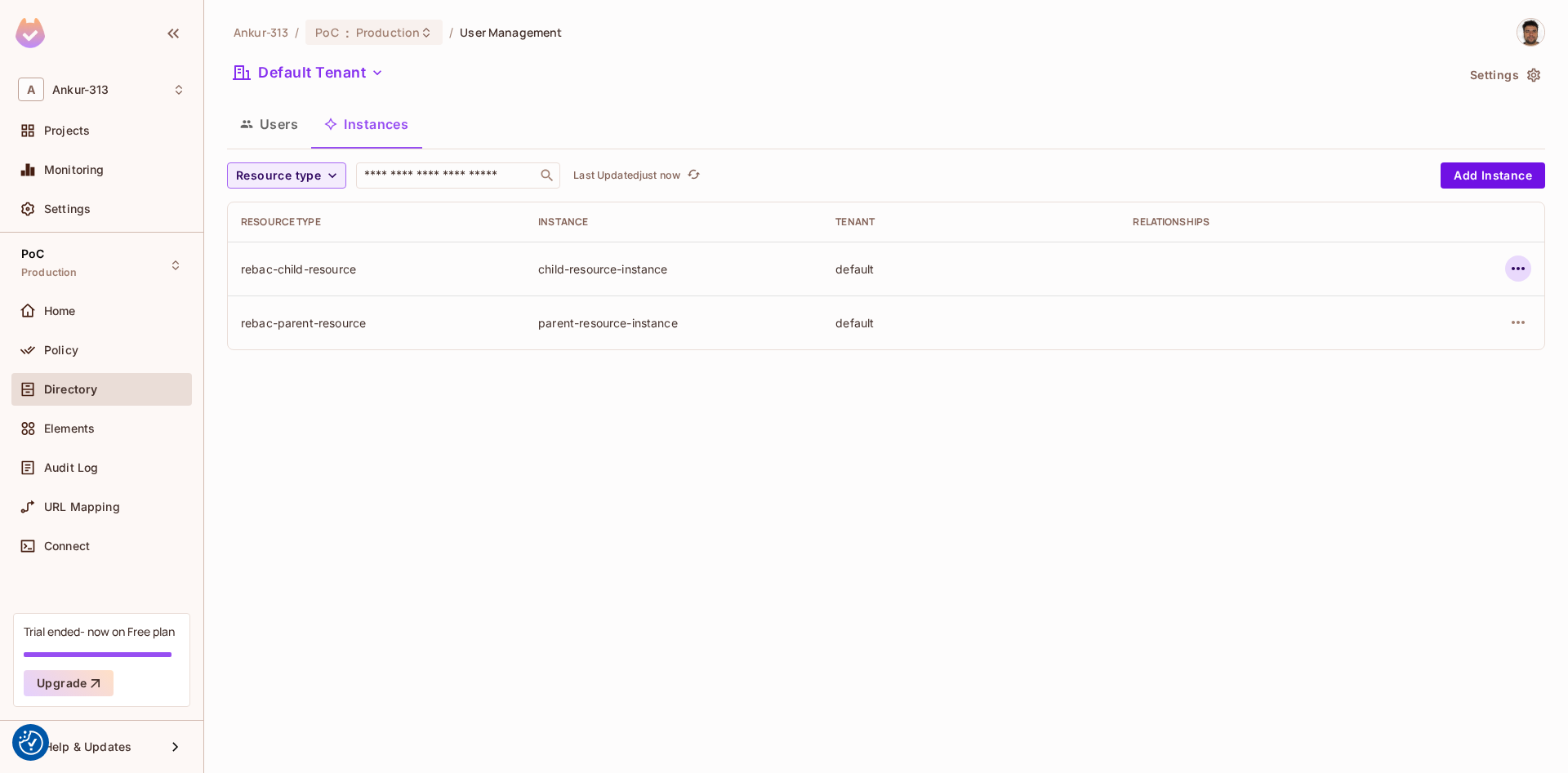
click at [1520, 271] on icon "button" at bounding box center [1518, 269] width 20 height 20
click at [1402, 310] on div "Edit Resource Instance" at bounding box center [1421, 306] width 127 height 16
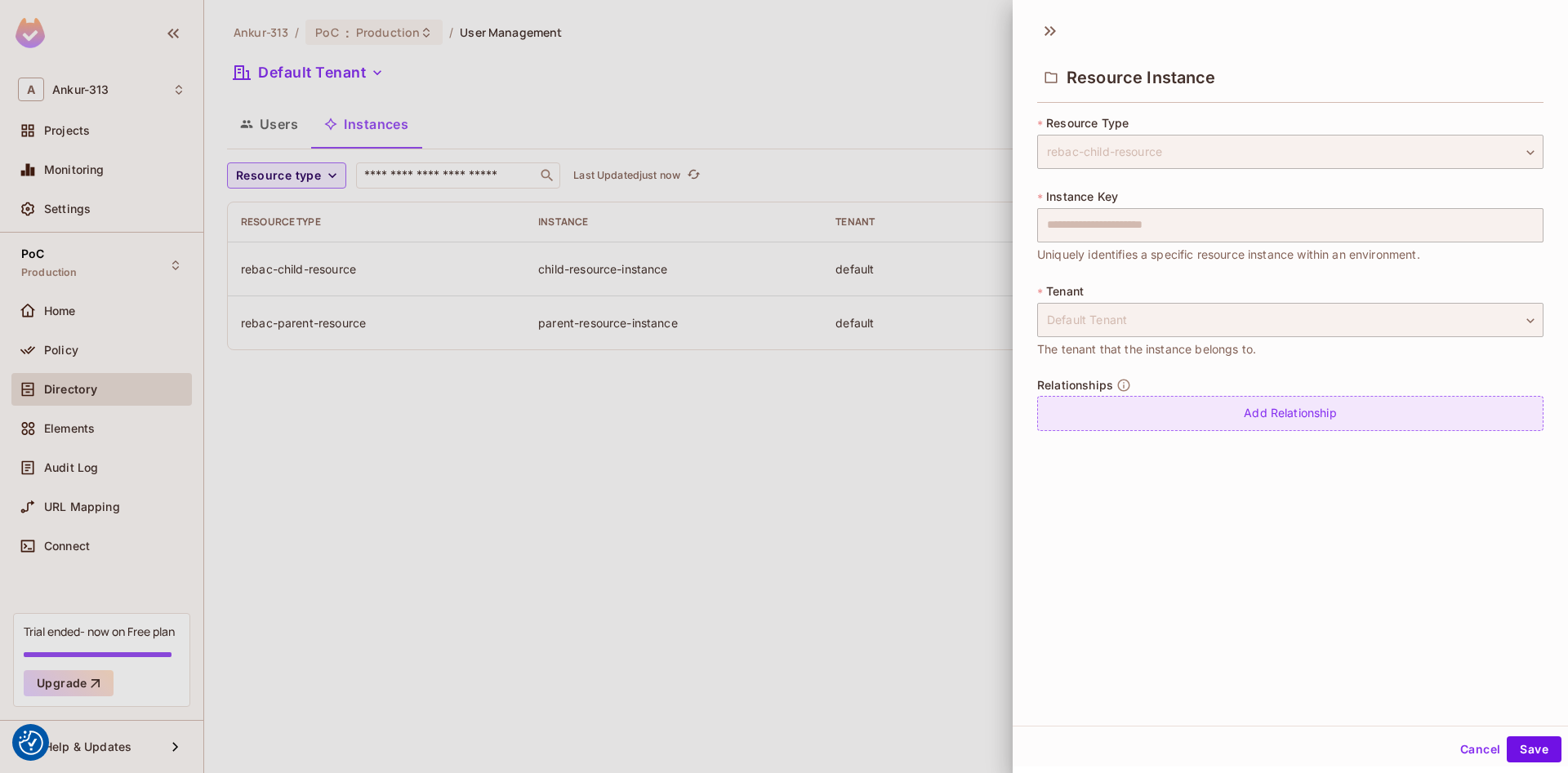
click at [1304, 412] on div "Add Relationship" at bounding box center [1290, 413] width 506 height 35
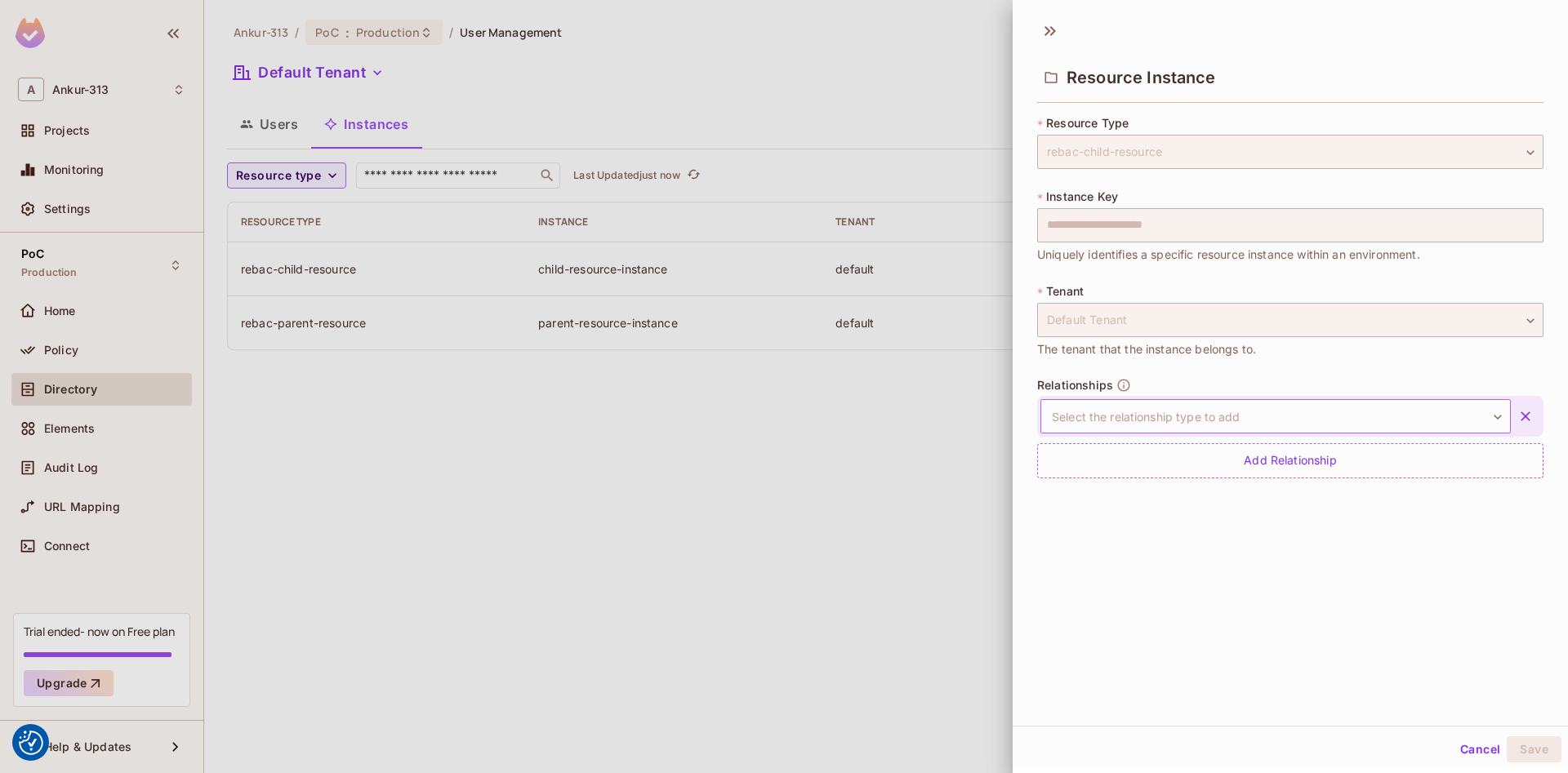
click at [1184, 423] on body "We use cookies to enhance your browsing experience, serve personalized ads or c…" at bounding box center [784, 386] width 1568 height 773
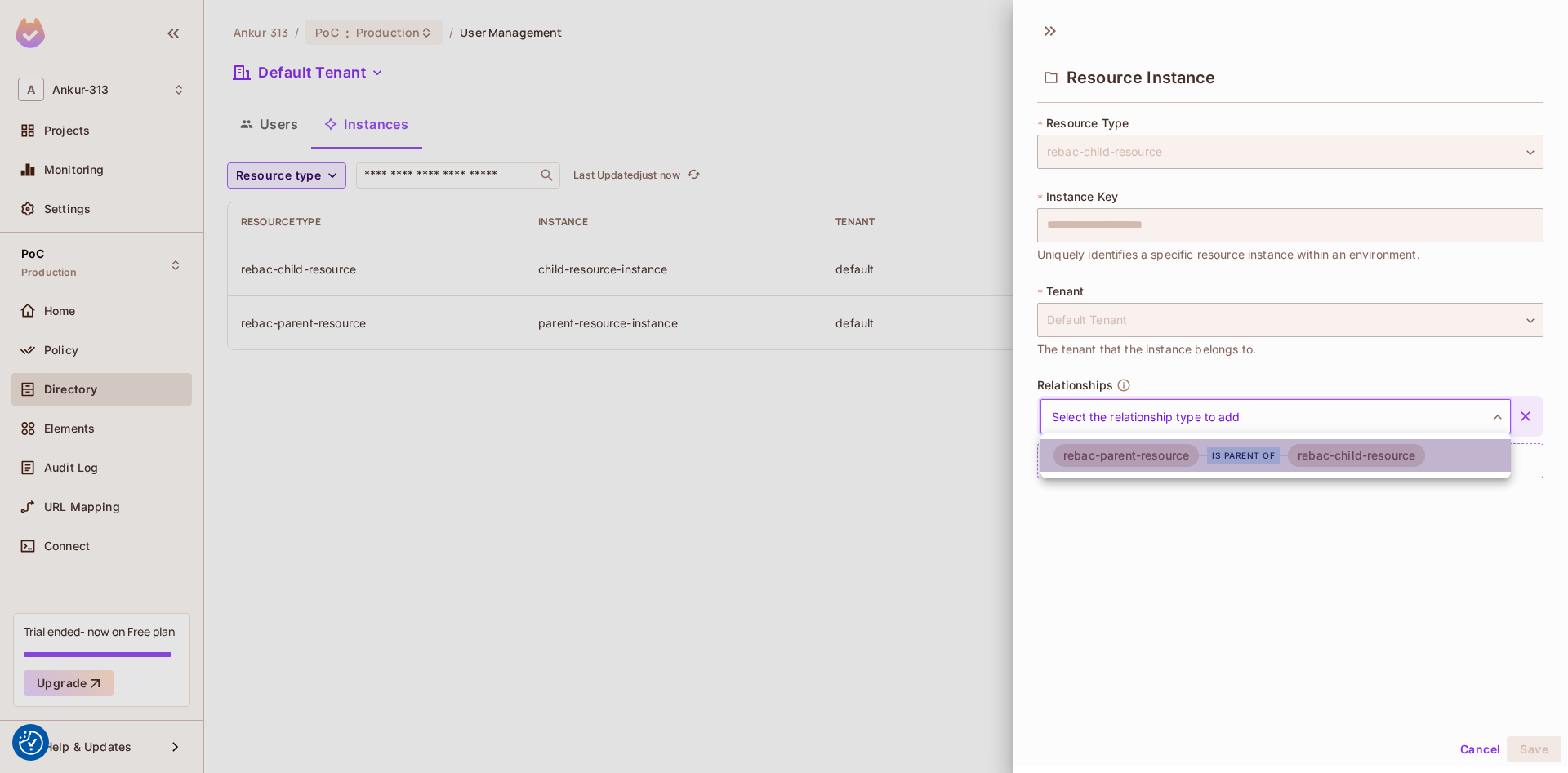
click at [1272, 460] on div "is parent of" at bounding box center [1243, 456] width 73 height 16
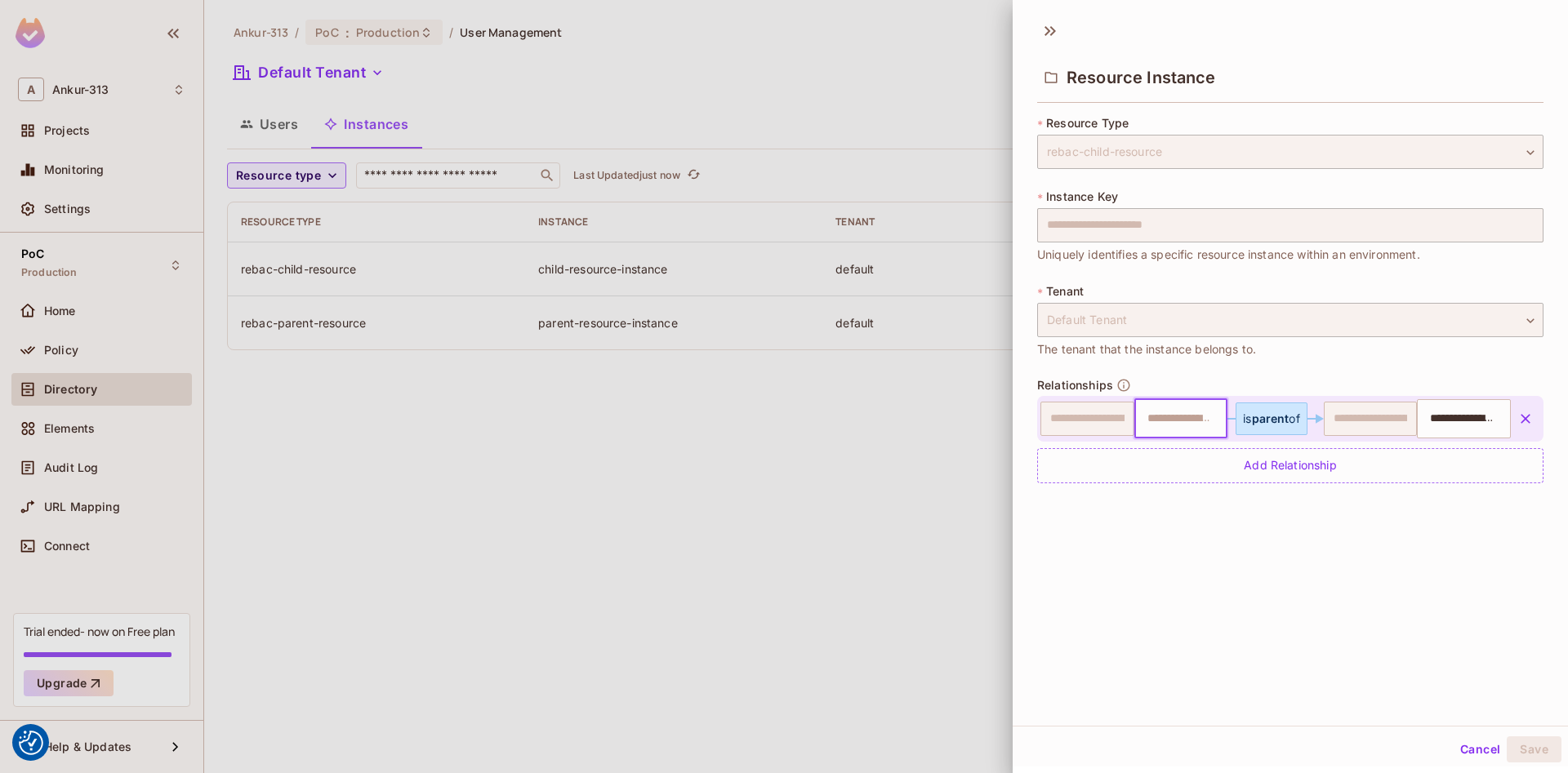
click at [1184, 417] on input "text" at bounding box center [1179, 419] width 83 height 33
type input "**********"
click at [1181, 472] on li "parent-resource-instance" at bounding box center [1178, 478] width 92 height 69
click at [1528, 753] on button "Save" at bounding box center [1534, 750] width 55 height 26
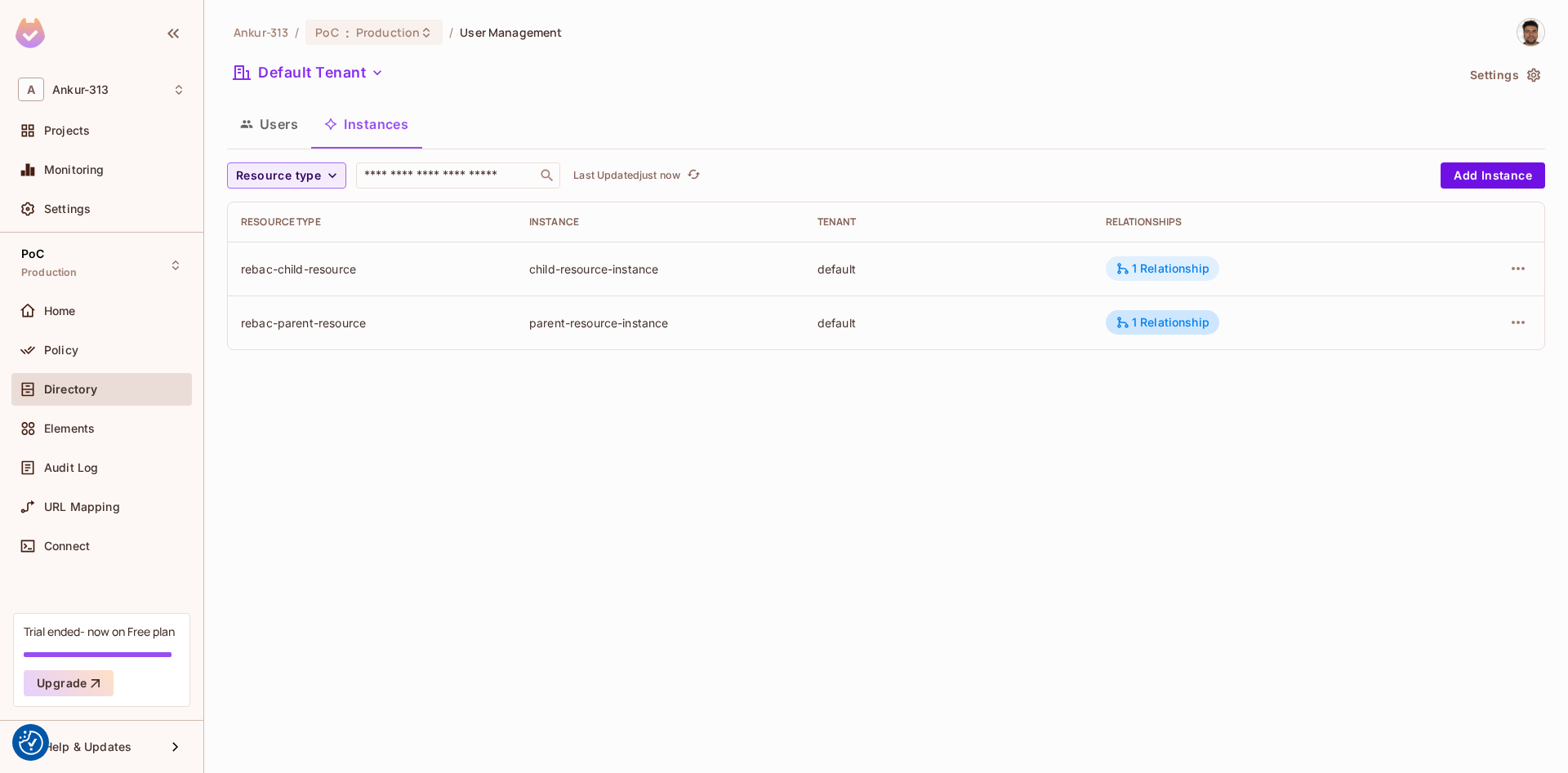
click at [1179, 276] on div "1 Relationship" at bounding box center [1163, 268] width 94 height 15
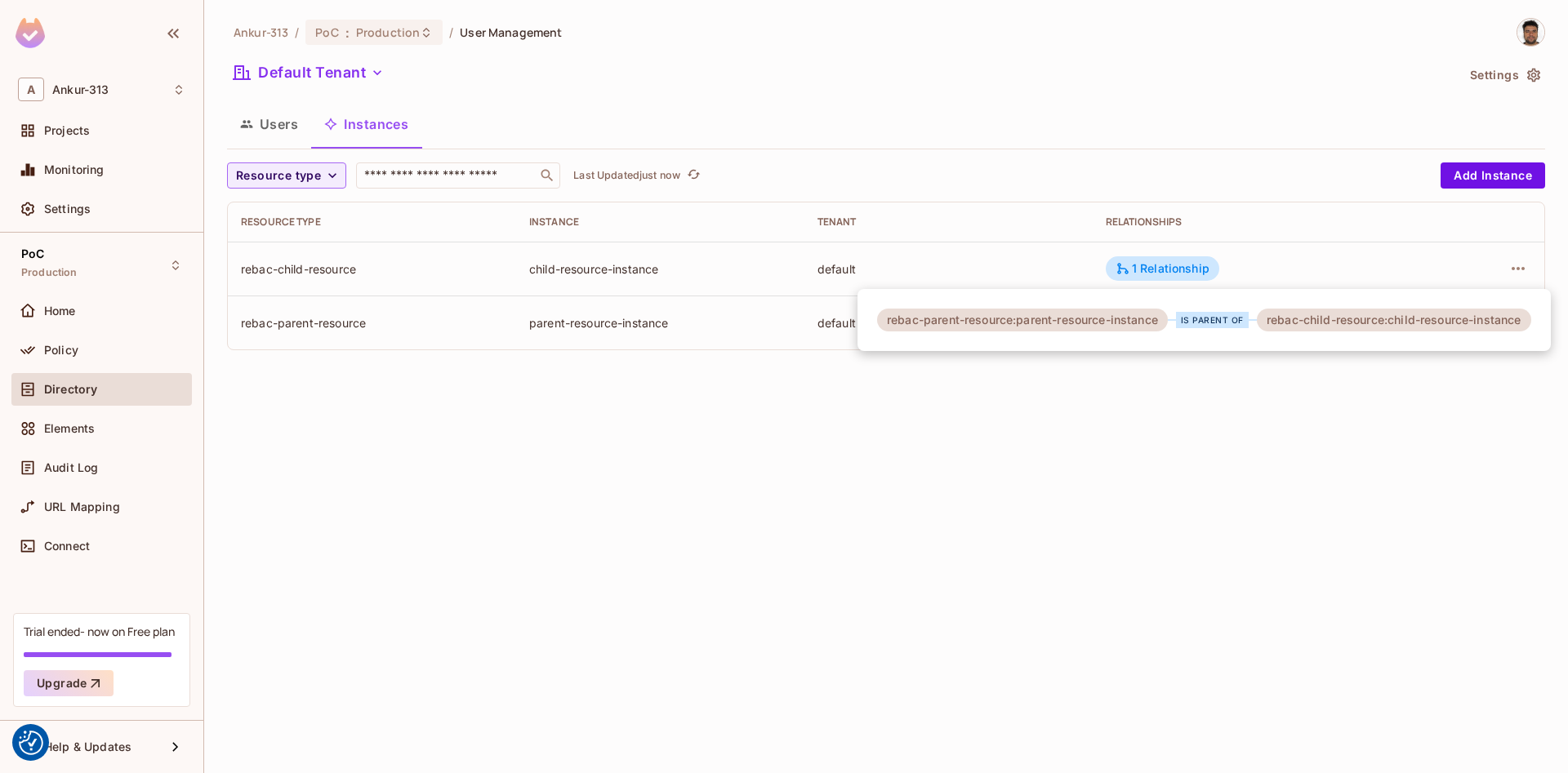
click at [842, 503] on div at bounding box center [784, 386] width 1568 height 773
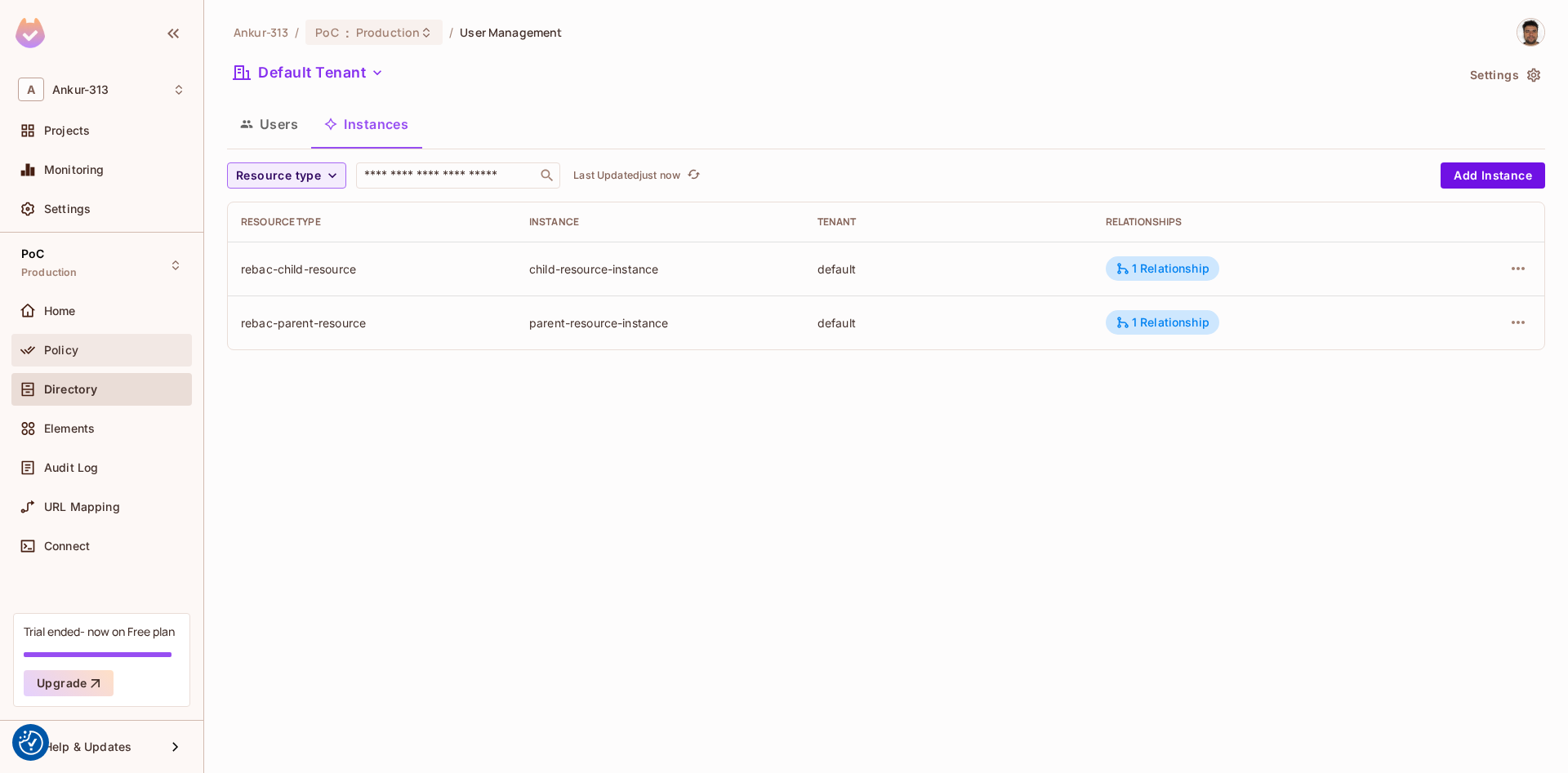
click at [69, 336] on div "Policy" at bounding box center [101, 350] width 180 height 33
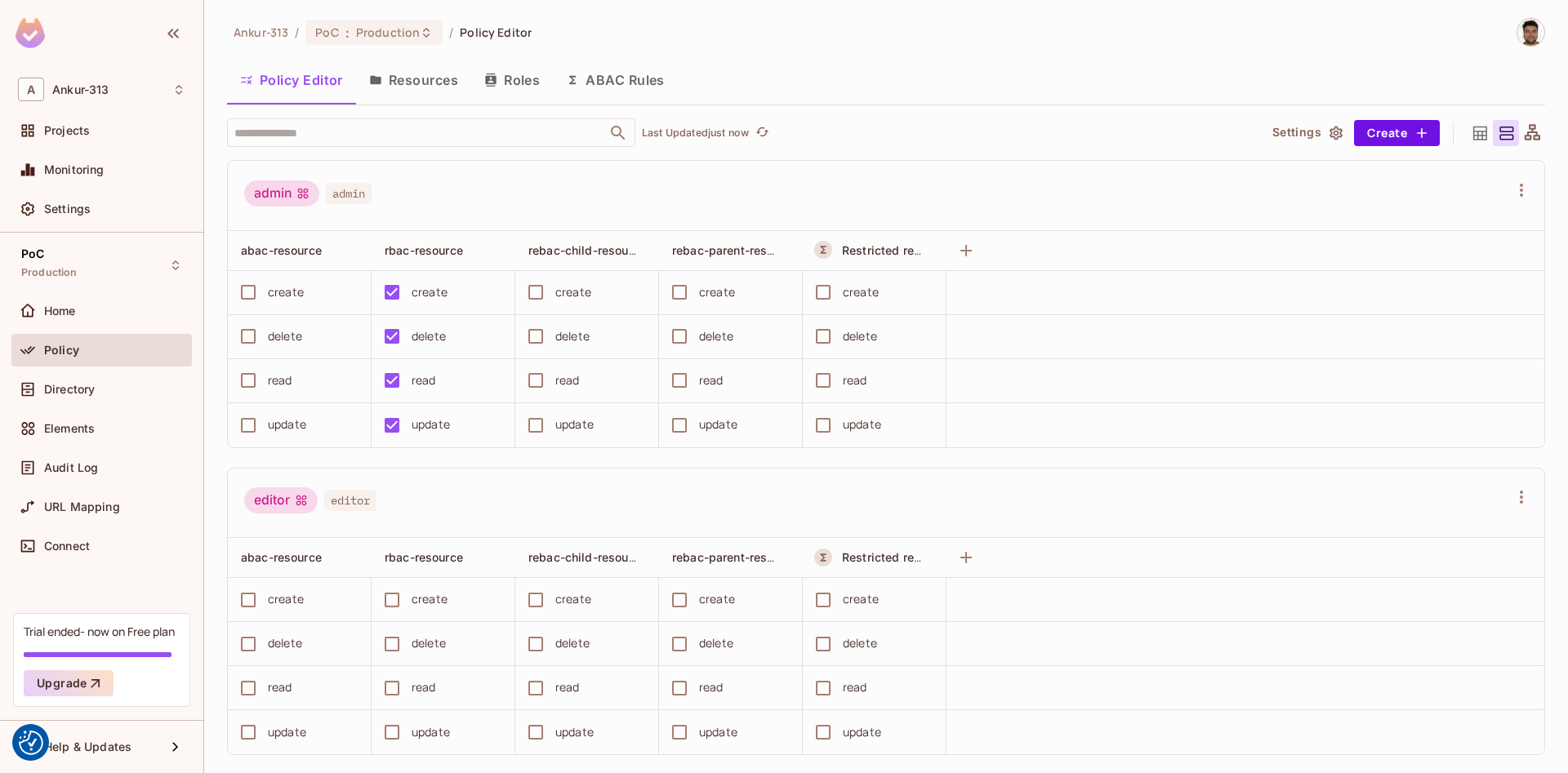
click at [498, 77] on button "Roles" at bounding box center [512, 80] width 82 height 41
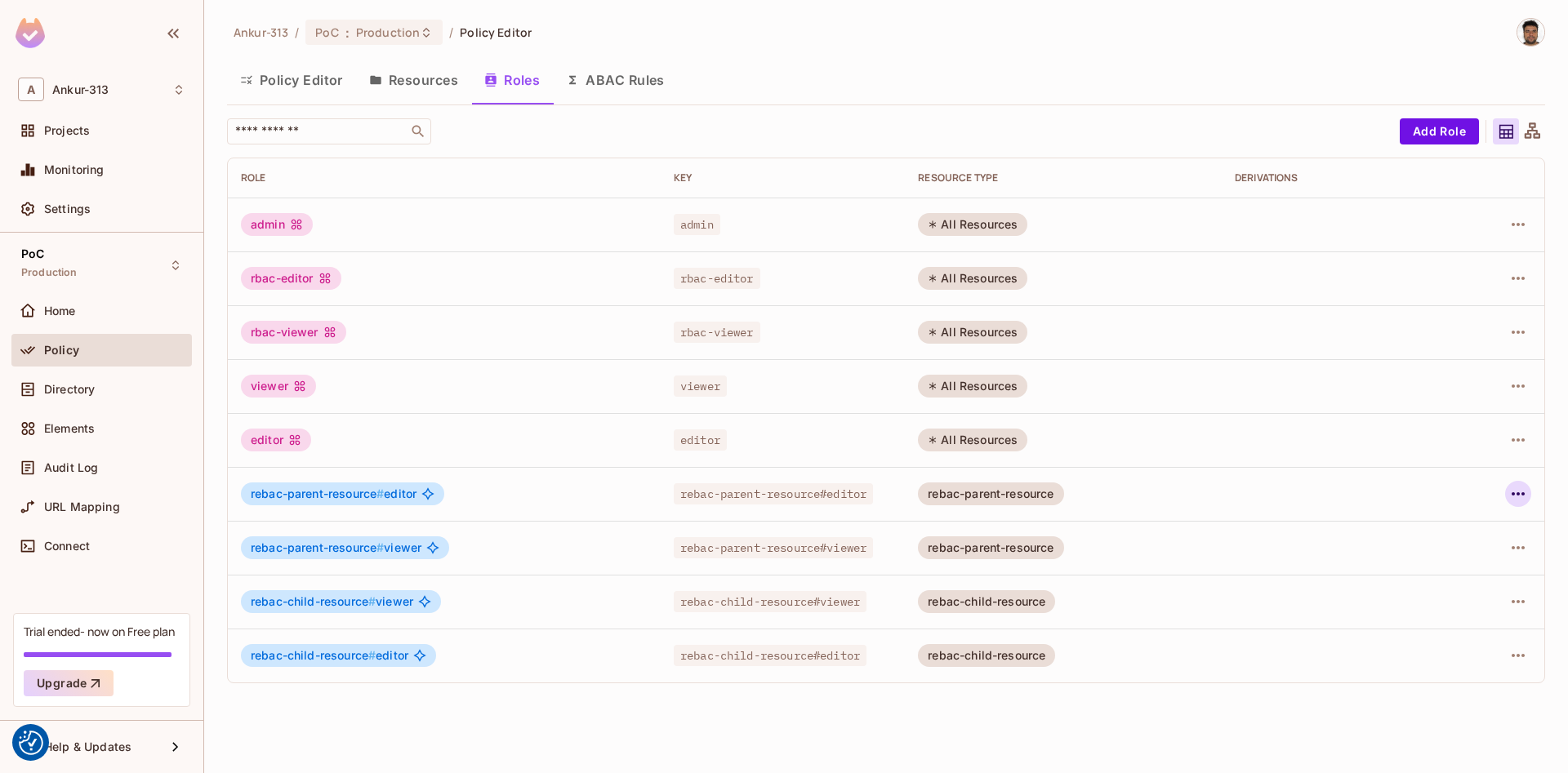
click at [1526, 496] on icon "button" at bounding box center [1518, 494] width 20 height 20
click at [1447, 530] on div "Edit Role" at bounding box center [1445, 532] width 49 height 16
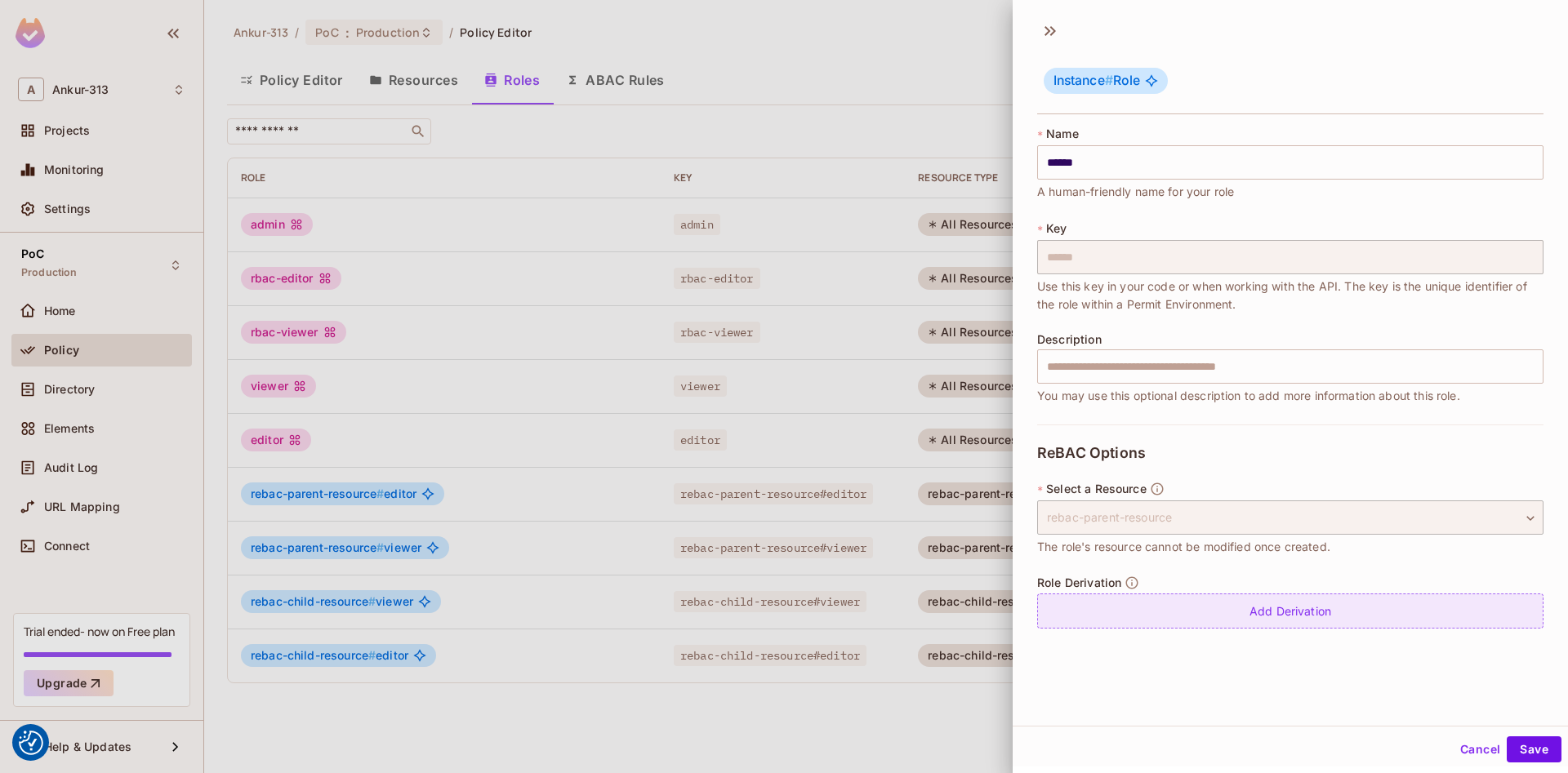
click at [1276, 607] on div "Add Derivation" at bounding box center [1290, 611] width 506 height 35
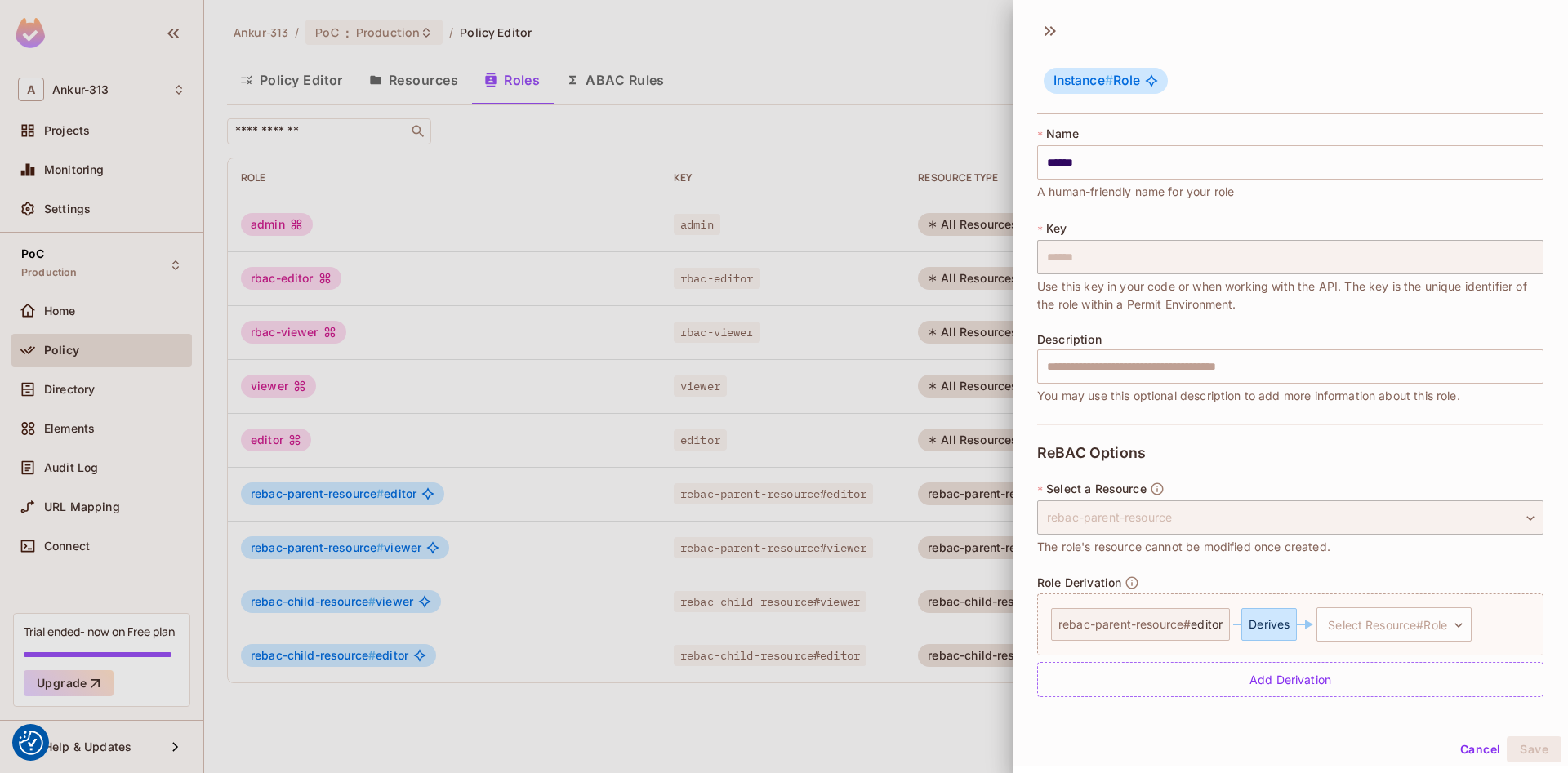
scroll to position [4, 0]
click at [1393, 626] on body "We use cookies to enhance your browsing experience, serve personalized ads or c…" at bounding box center [784, 386] width 1568 height 773
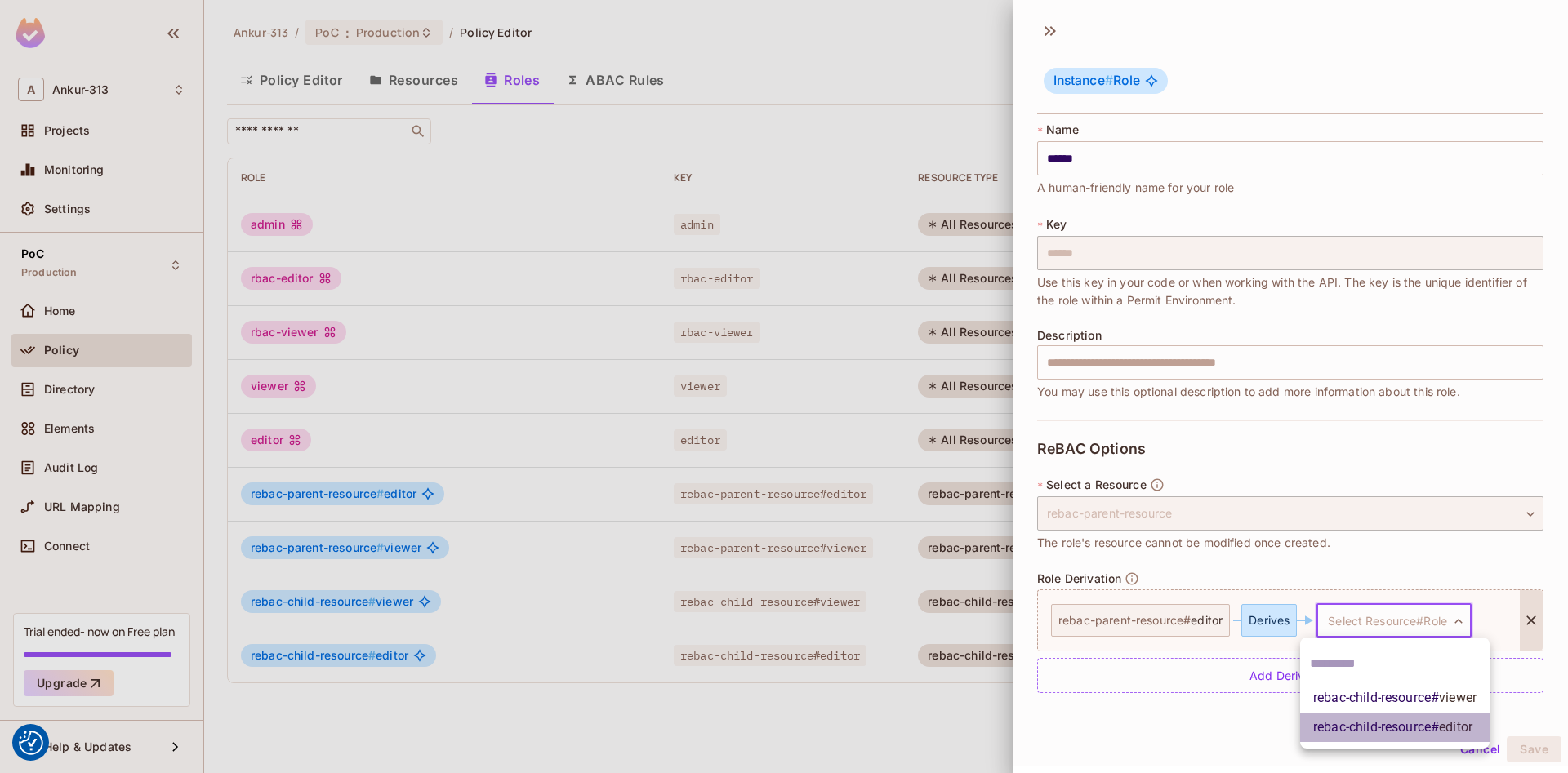
click at [1388, 727] on span "rebac-child-resource # editor" at bounding box center [1392, 728] width 159 height 20
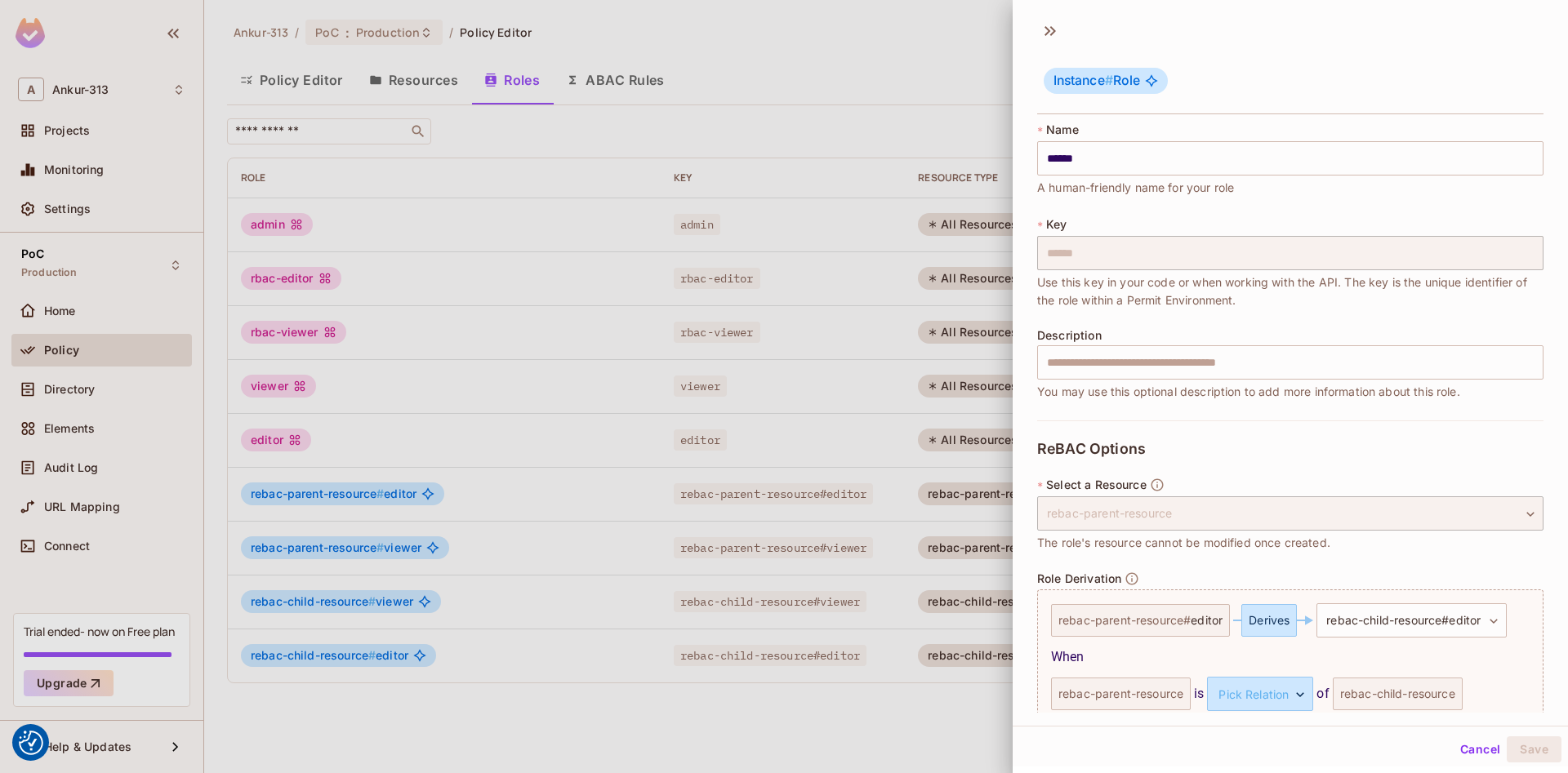
scroll to position [78, 0]
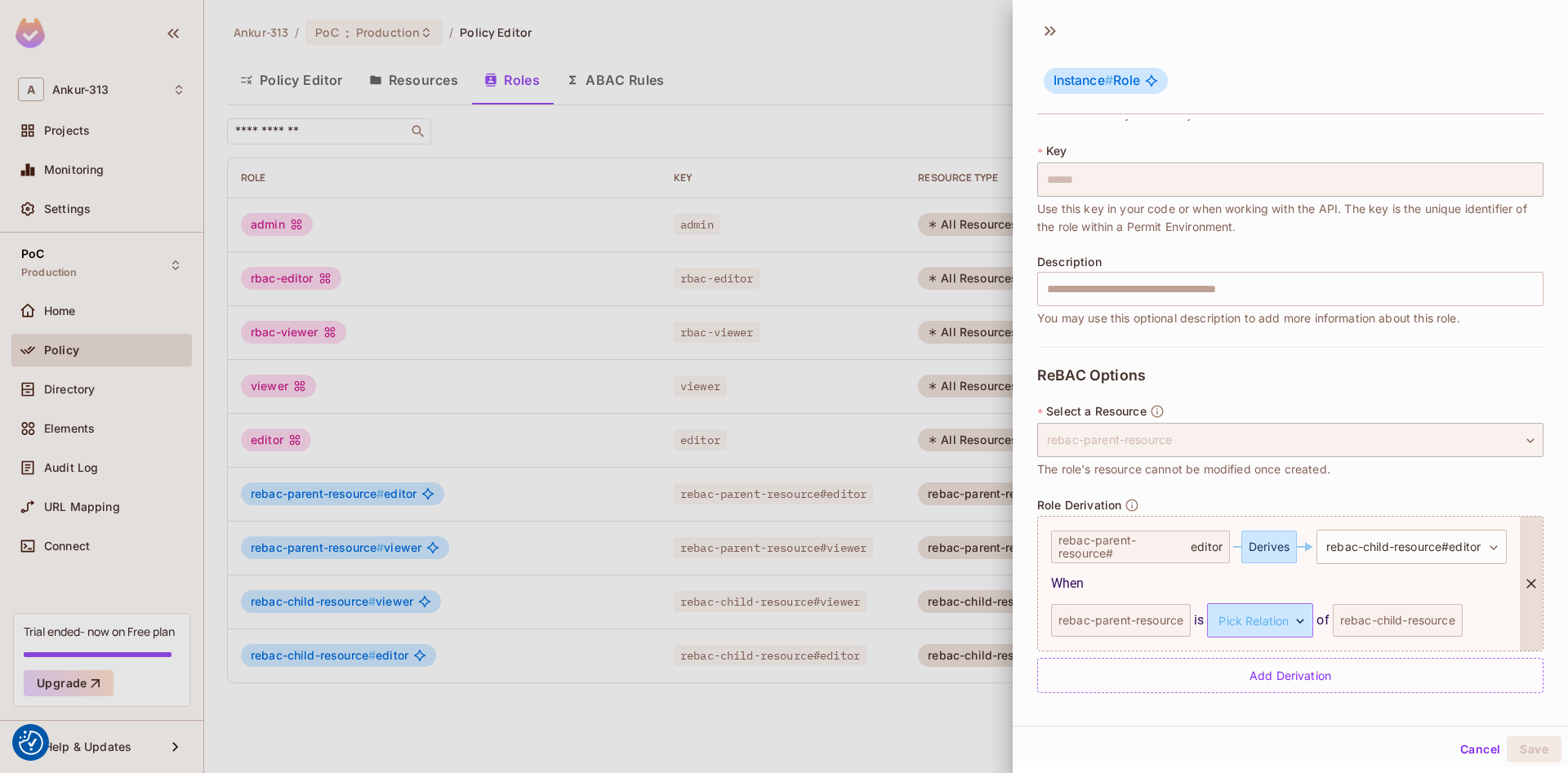
click at [1264, 617] on body "We use cookies to enhance your browsing experience, serve personalized ads or c…" at bounding box center [784, 386] width 1568 height 773
click at [1201, 702] on li "parent" at bounding box center [1248, 698] width 150 height 29
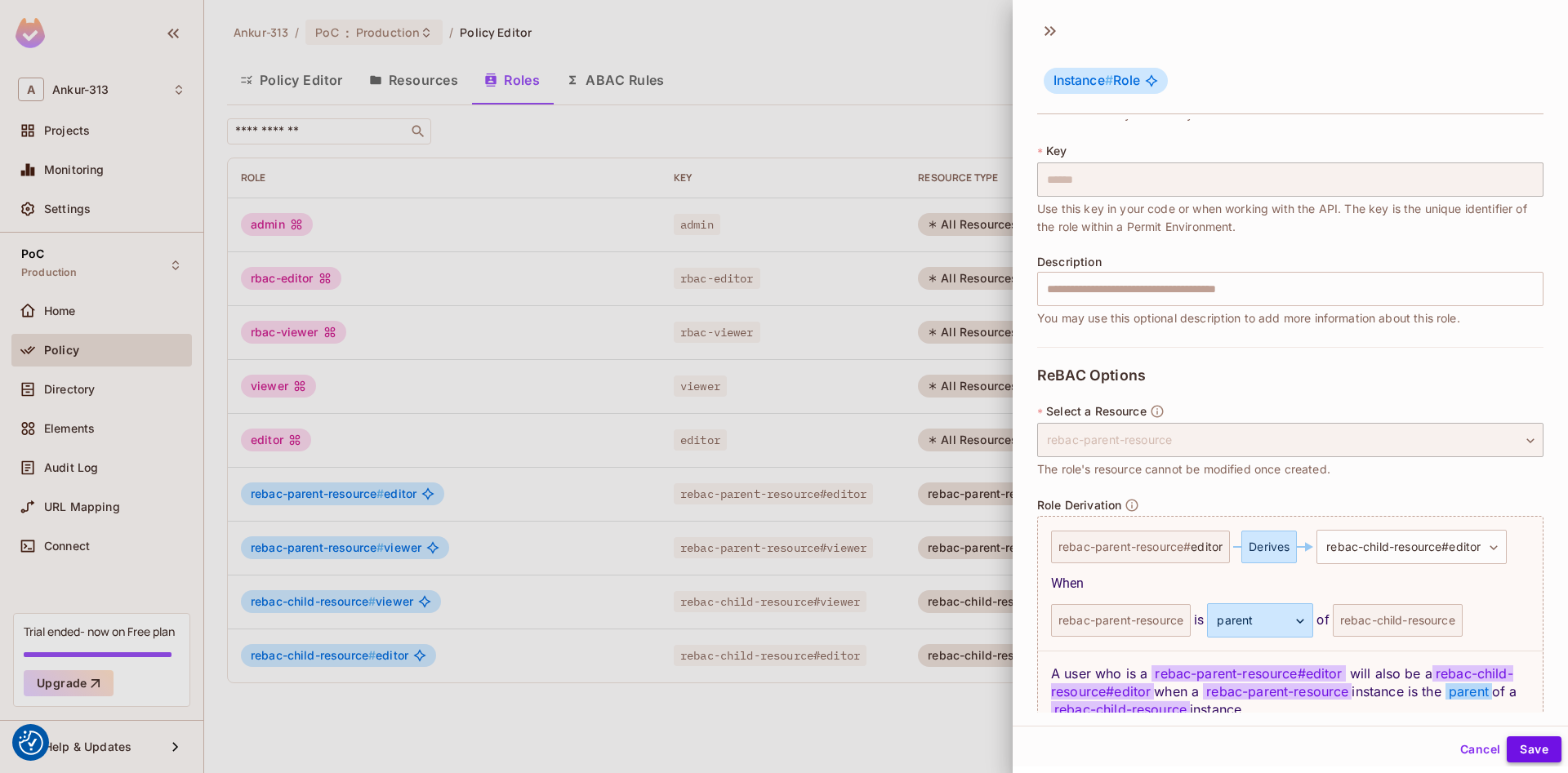
click at [1522, 756] on button "Save" at bounding box center [1534, 750] width 55 height 26
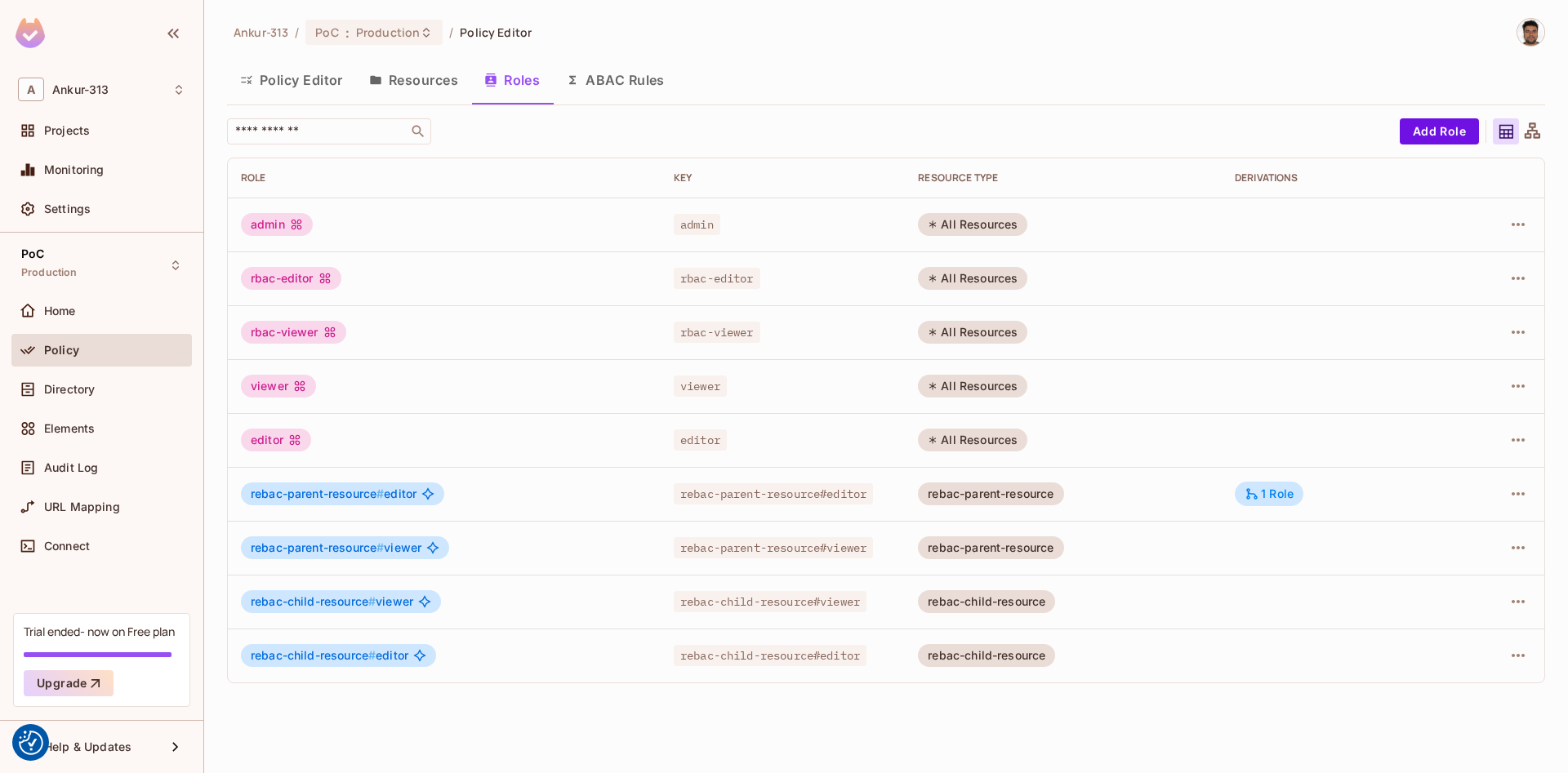
click at [1532, 545] on td at bounding box center [1496, 548] width 96 height 54
click at [1523, 546] on icon "button" at bounding box center [1518, 547] width 13 height 3
click at [1433, 590] on div "Edit Role" at bounding box center [1445, 585] width 49 height 16
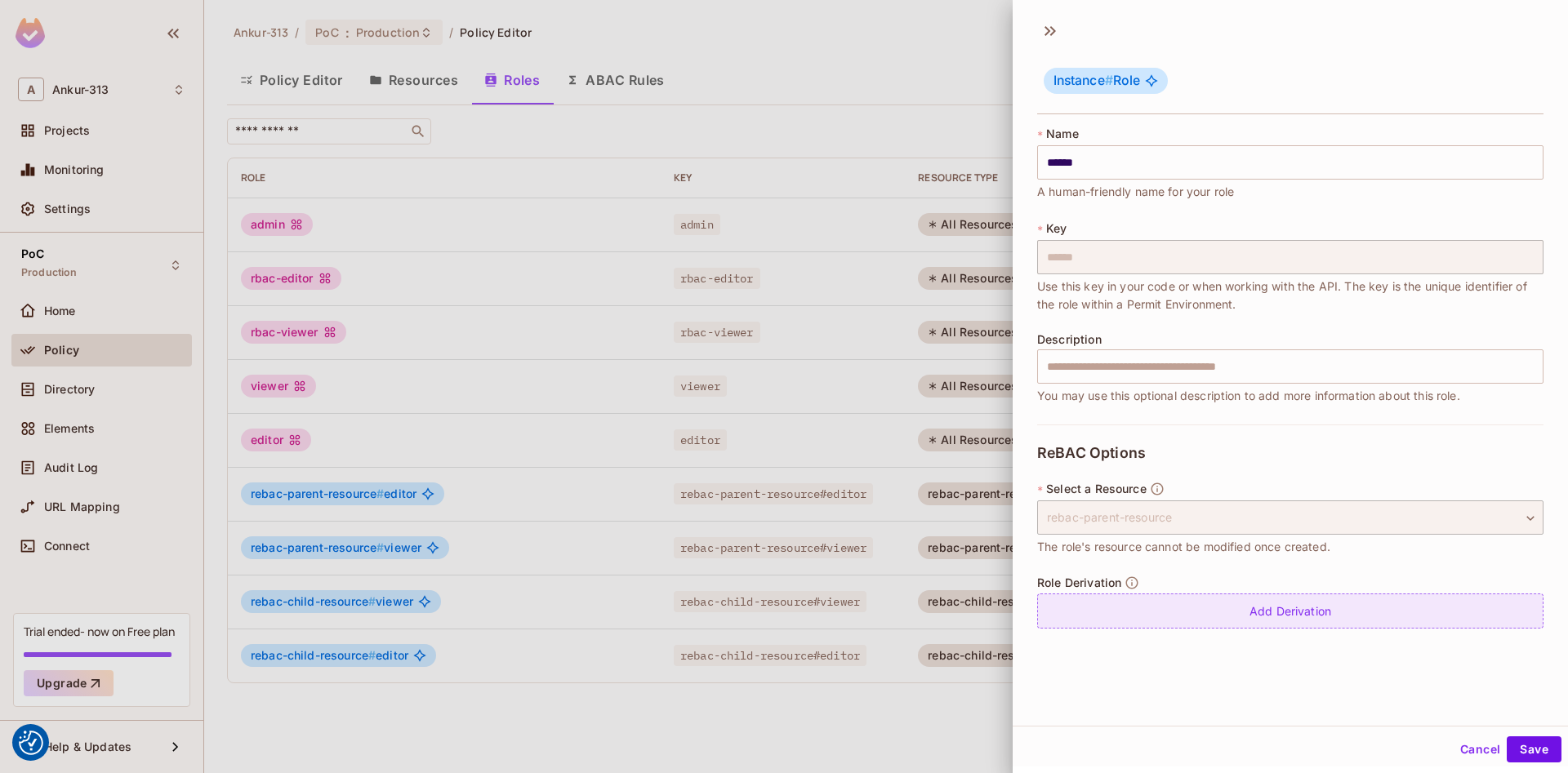
click at [1272, 615] on div "Add Derivation" at bounding box center [1290, 611] width 506 height 35
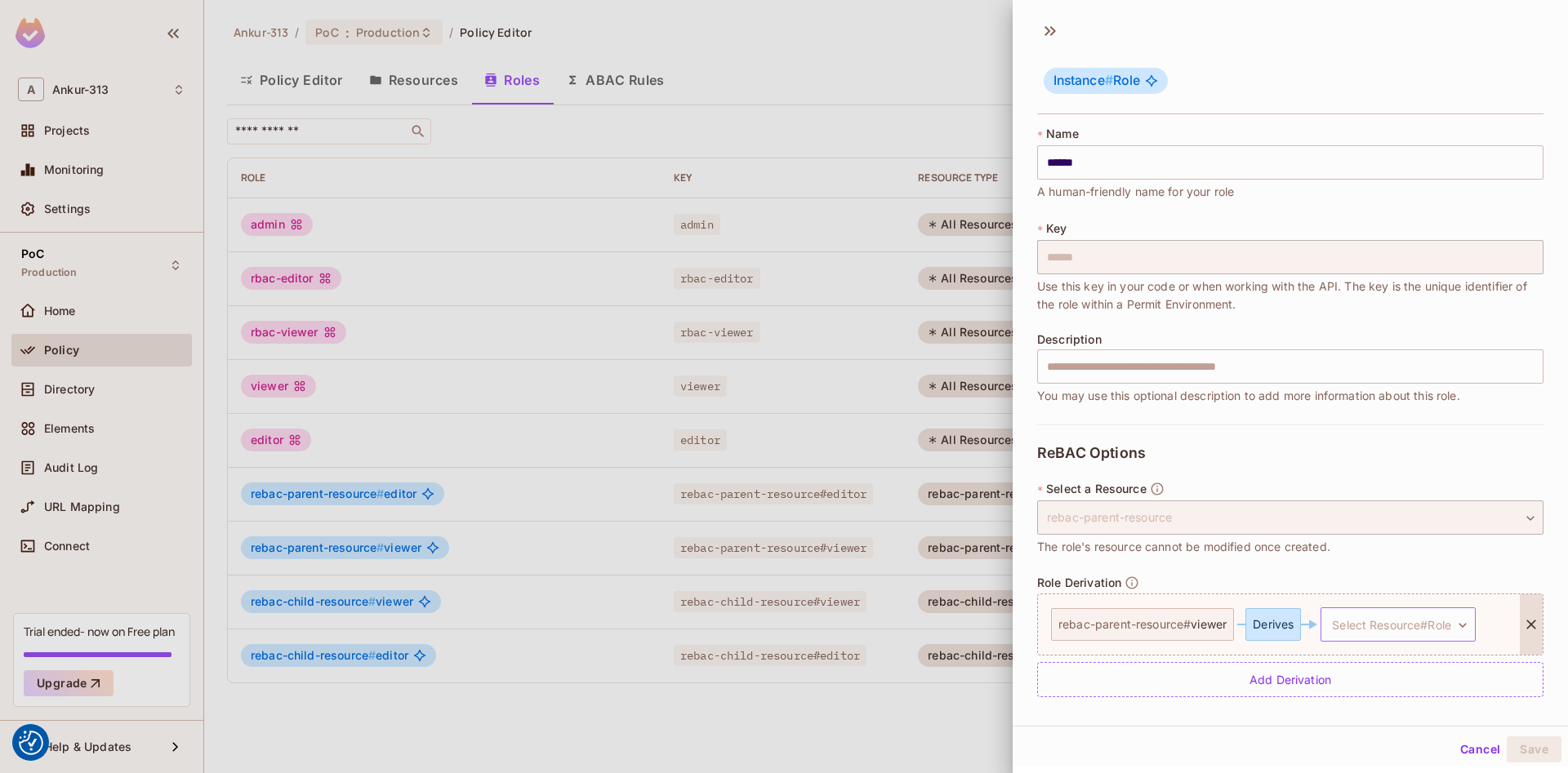
click at [1344, 623] on body "We use cookies to enhance your browsing experience, serve personalized ads or c…" at bounding box center [784, 386] width 1568 height 773
click at [1369, 702] on span "rebac-child-resource # viewer" at bounding box center [1398, 703] width 163 height 20
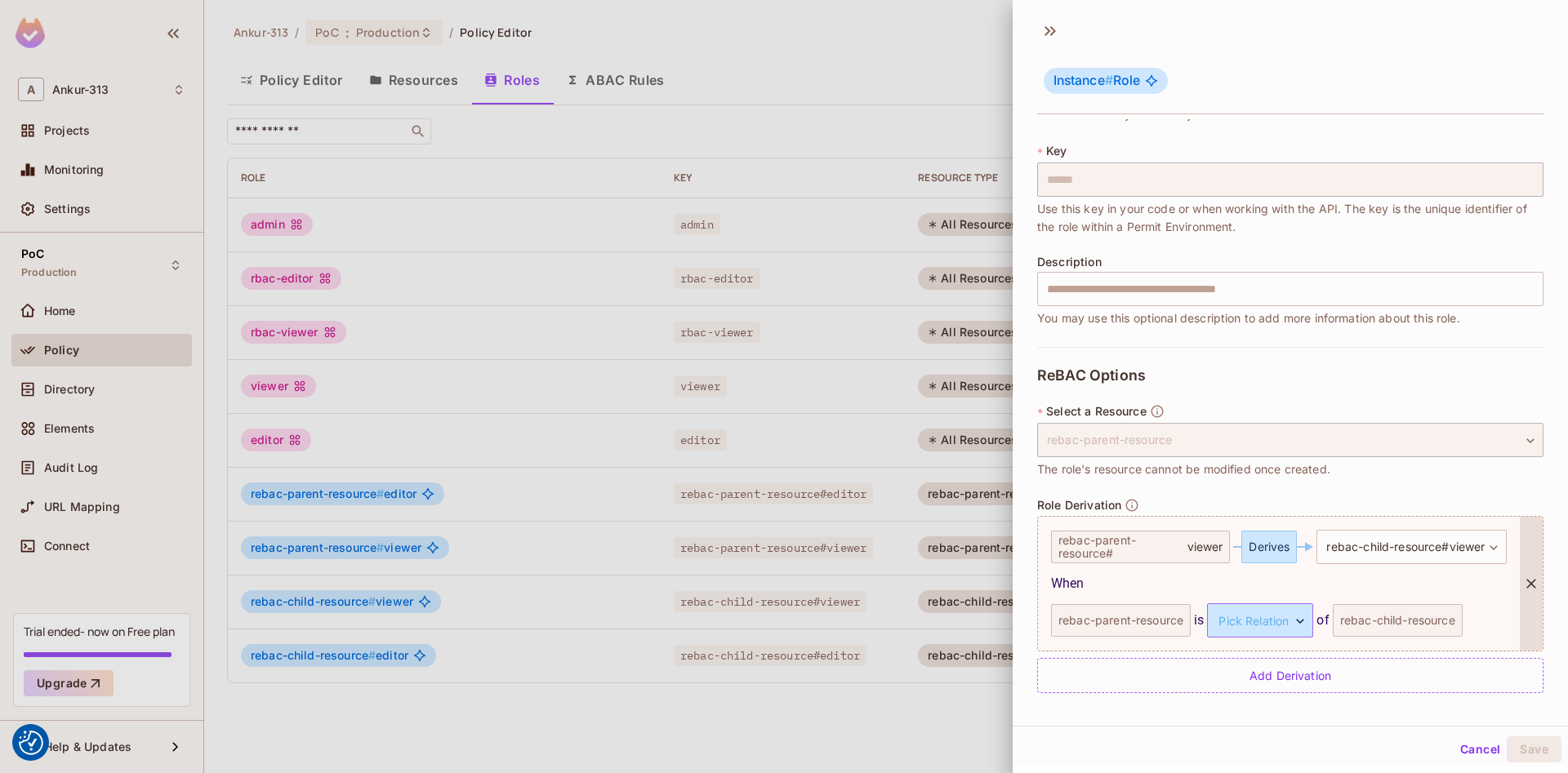
click at [1295, 620] on body "We use cookies to enhance your browsing experience, serve personalized ads or c…" at bounding box center [784, 386] width 1568 height 773
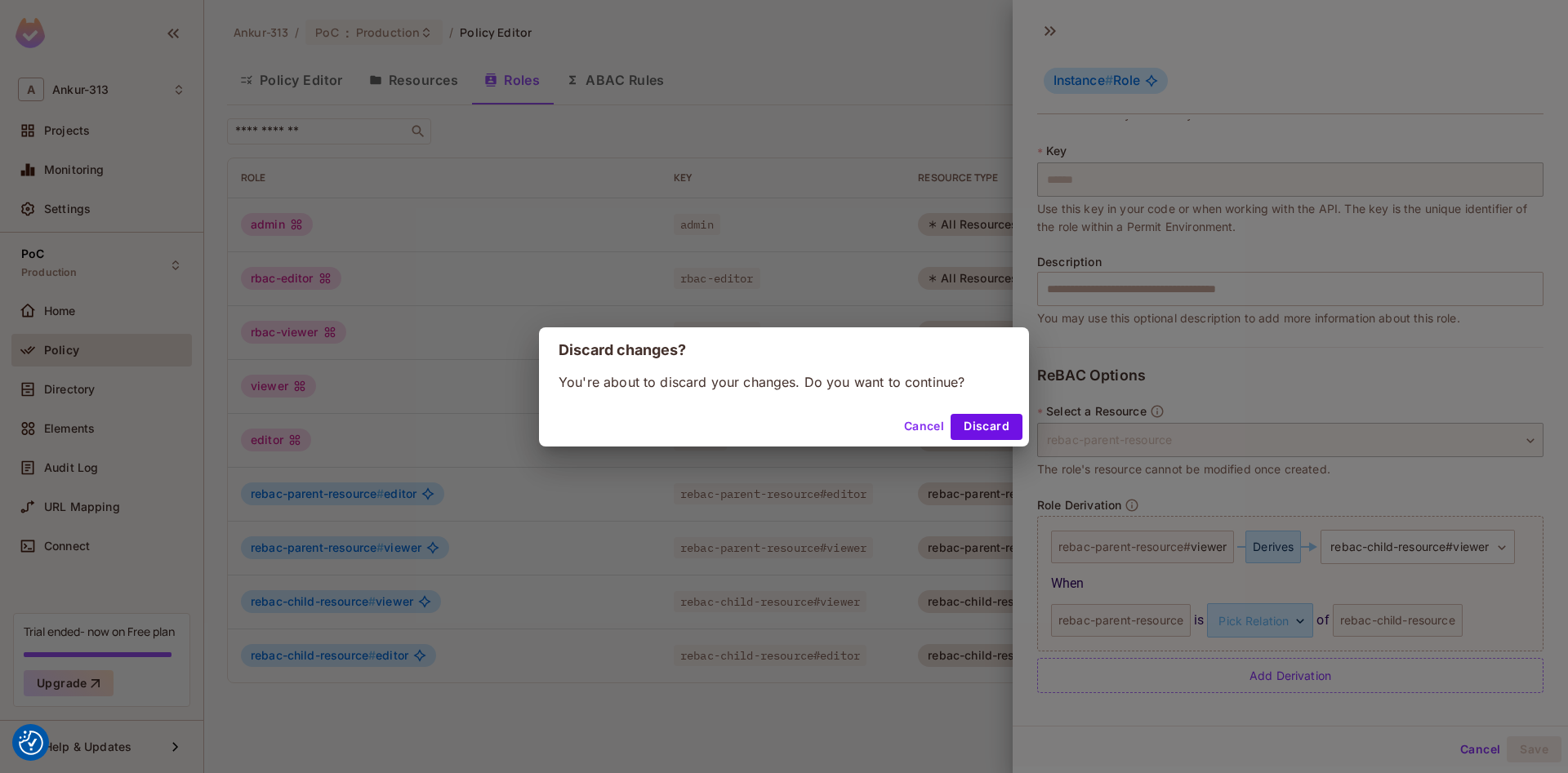
click at [988, 422] on button "Discard" at bounding box center [987, 427] width 72 height 26
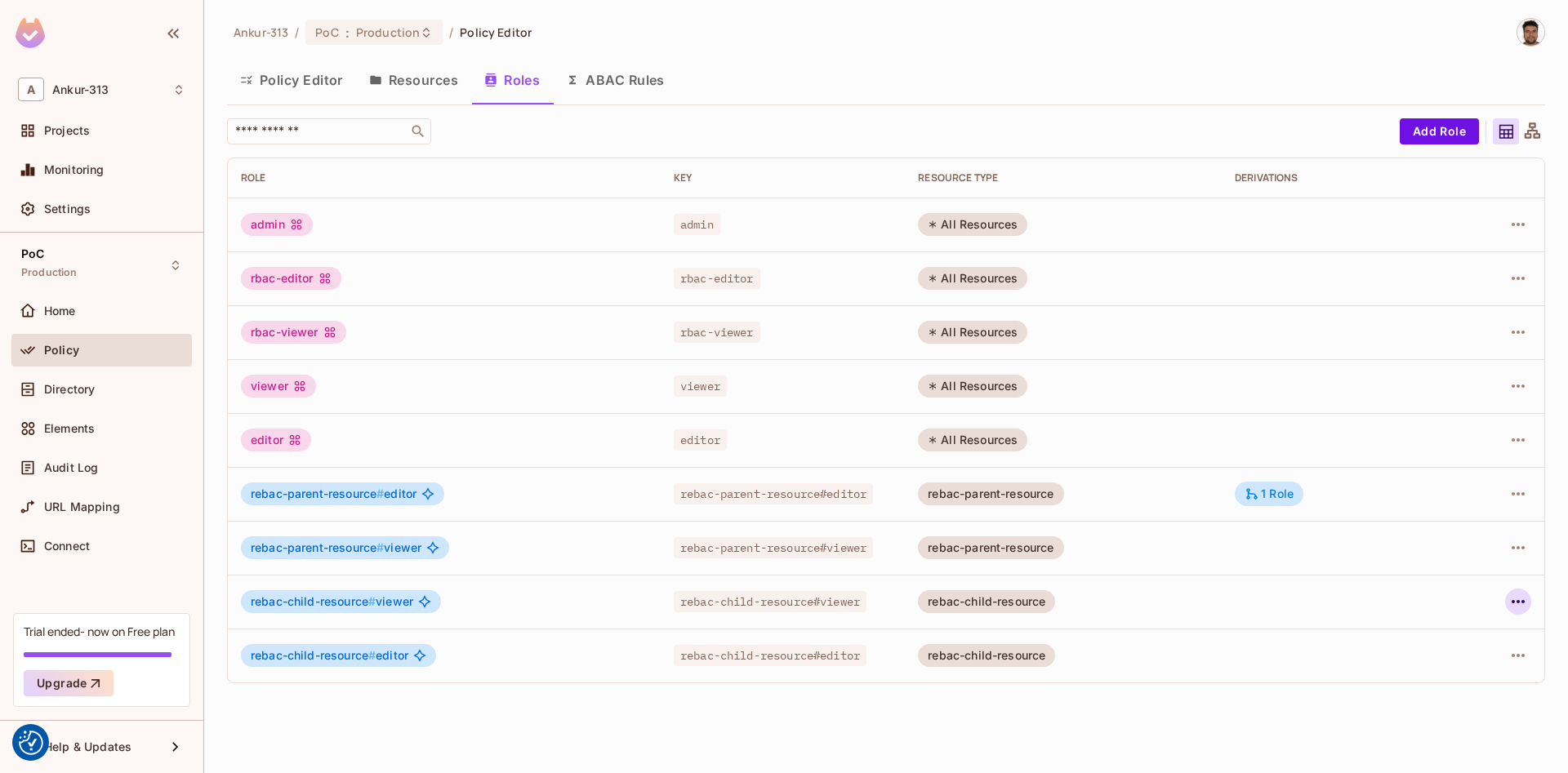
click at [1517, 601] on icon "button" at bounding box center [1518, 602] width 20 height 20
click at [1458, 635] on div "Edit Role" at bounding box center [1445, 639] width 49 height 16
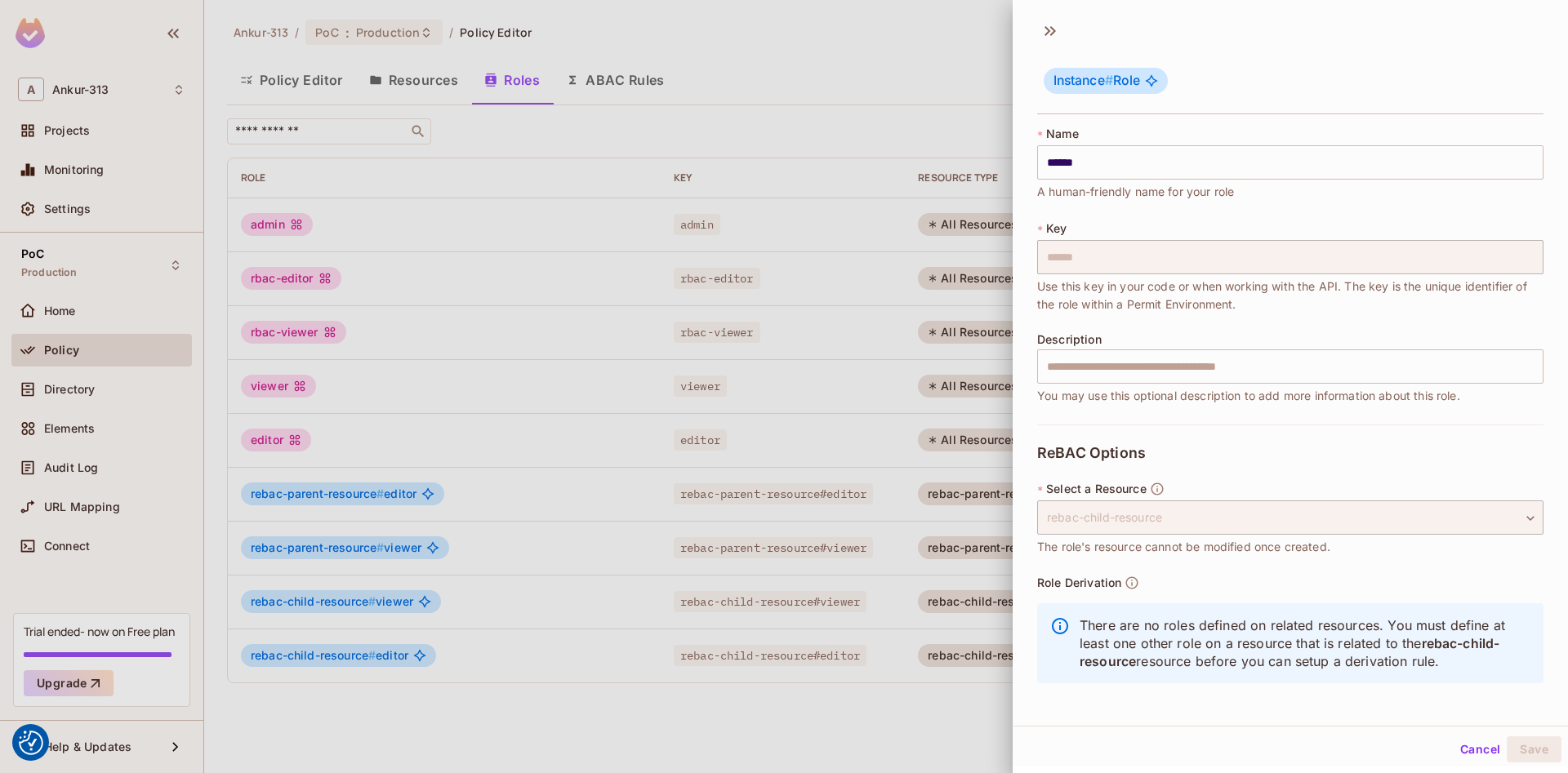
scroll to position [2, 0]
click at [1465, 743] on button "Cancel" at bounding box center [1480, 747] width 53 height 26
